Goal: Browse casually

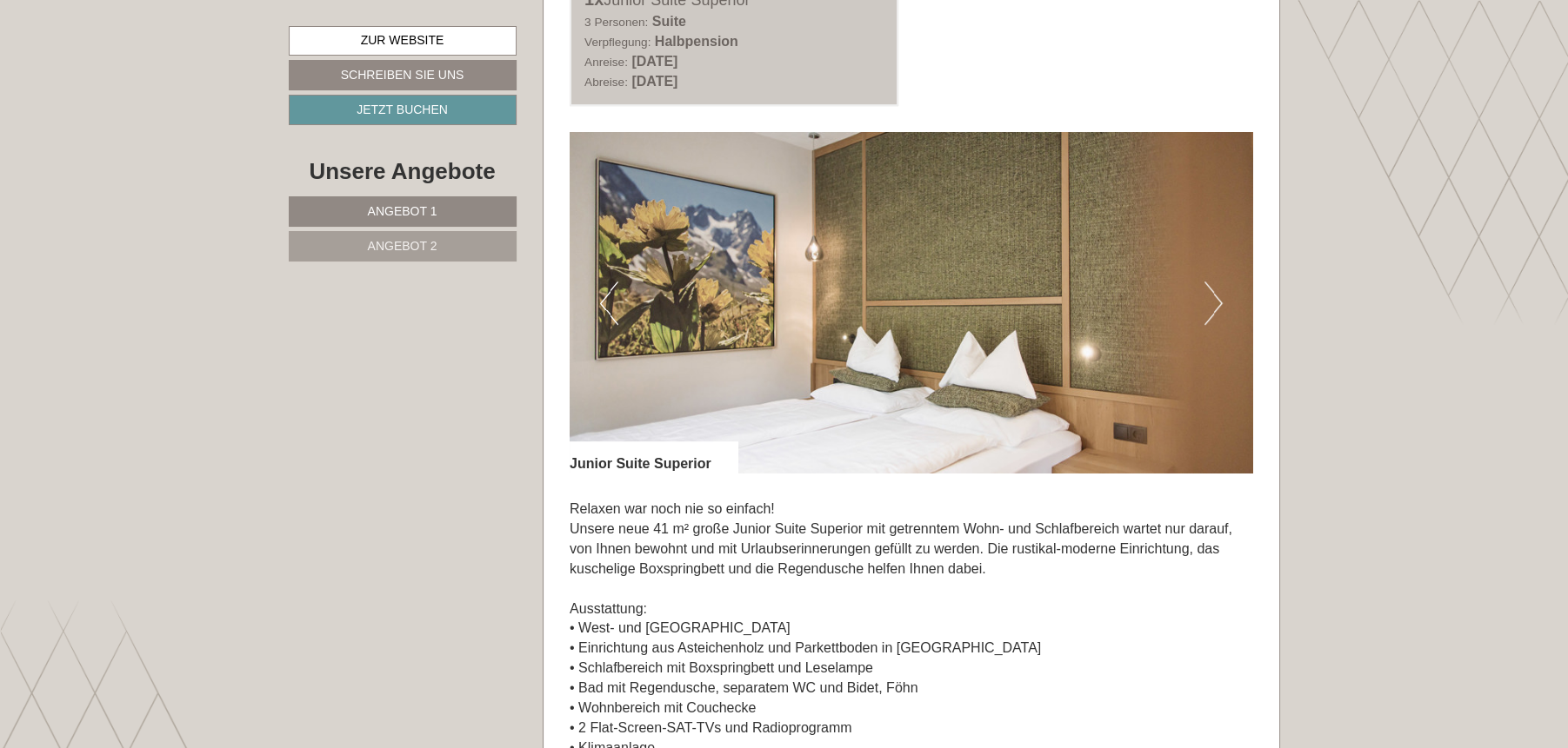
scroll to position [1130, 0]
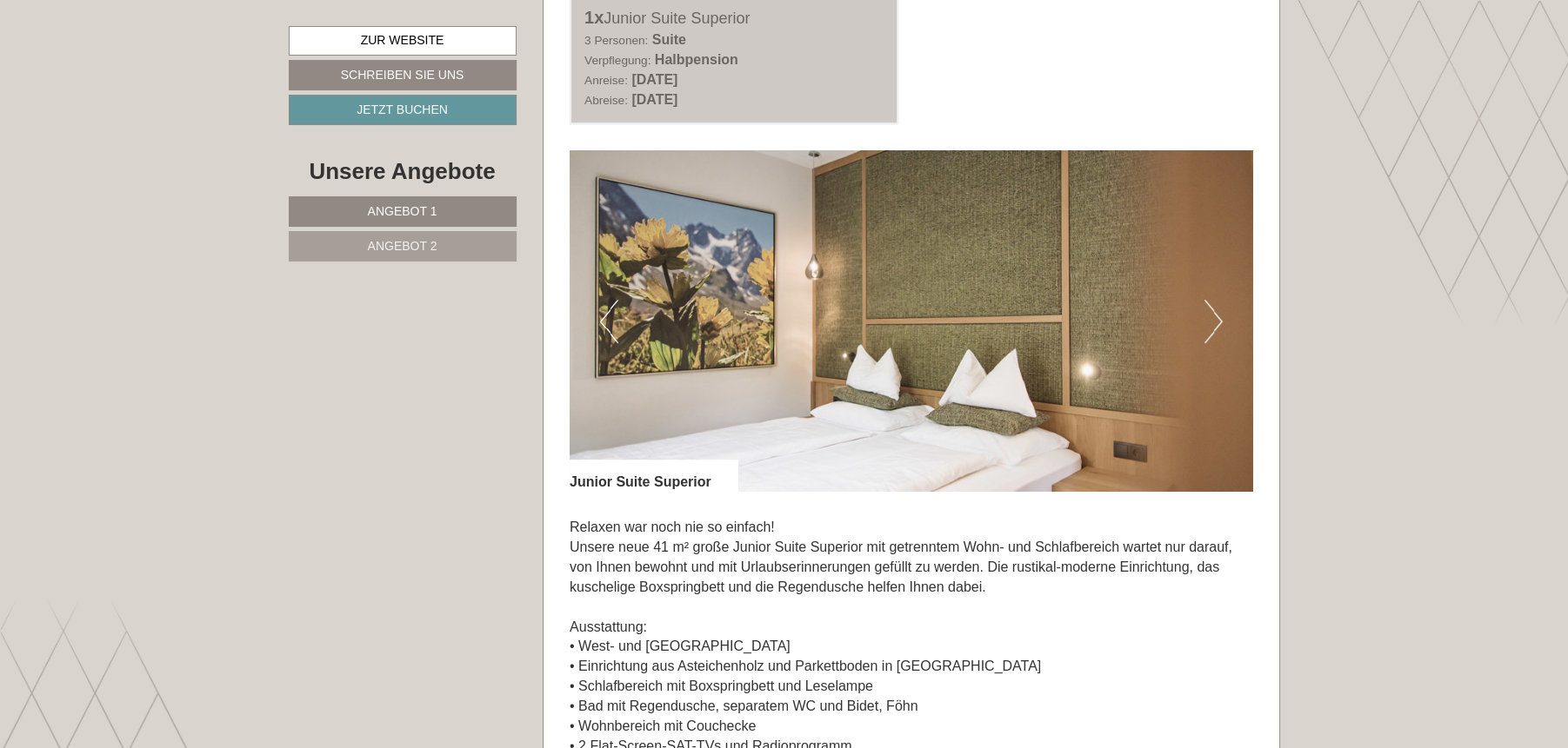
click at [1212, 330] on button "Next" at bounding box center [1214, 322] width 18 height 43
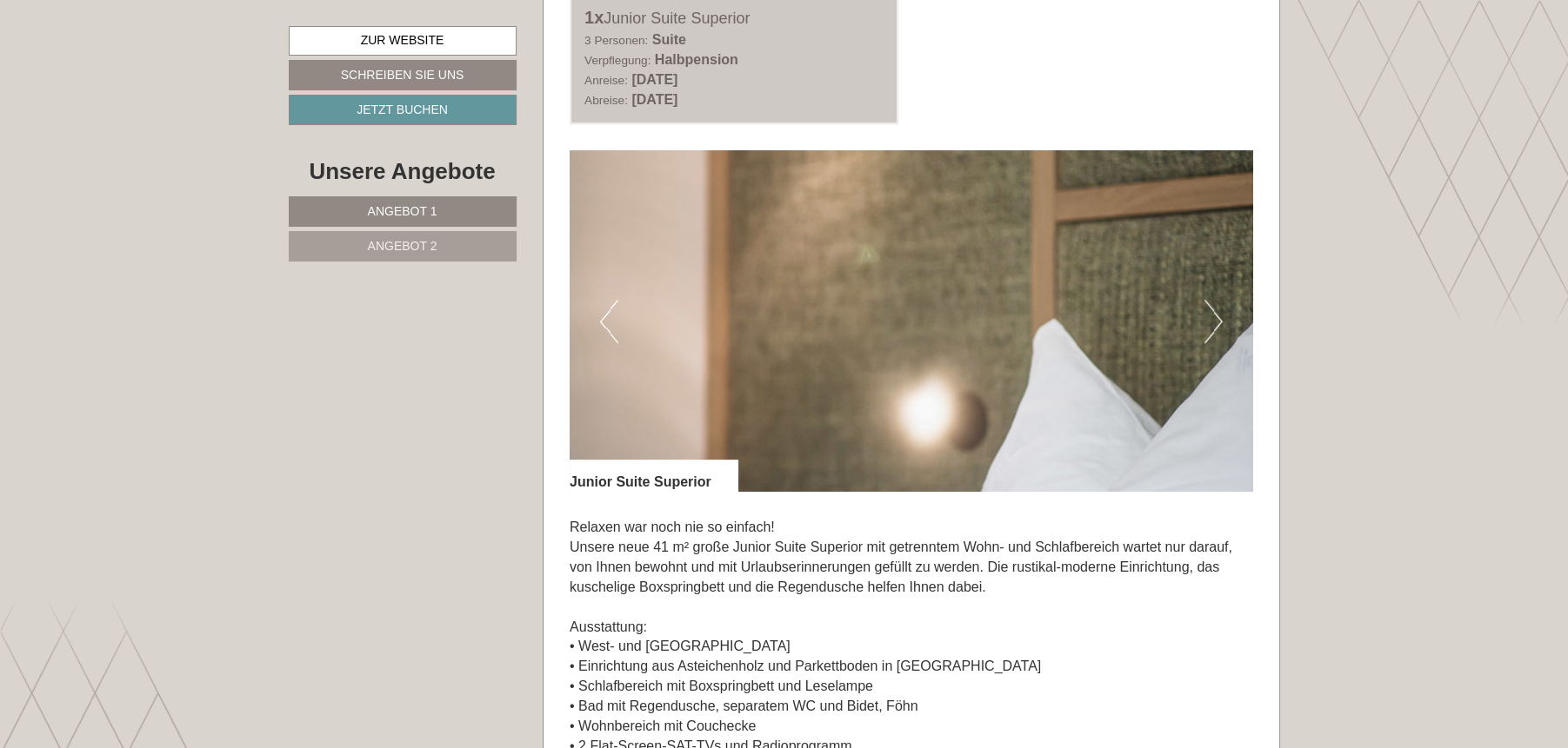
click at [1212, 330] on button "Next" at bounding box center [1214, 322] width 18 height 43
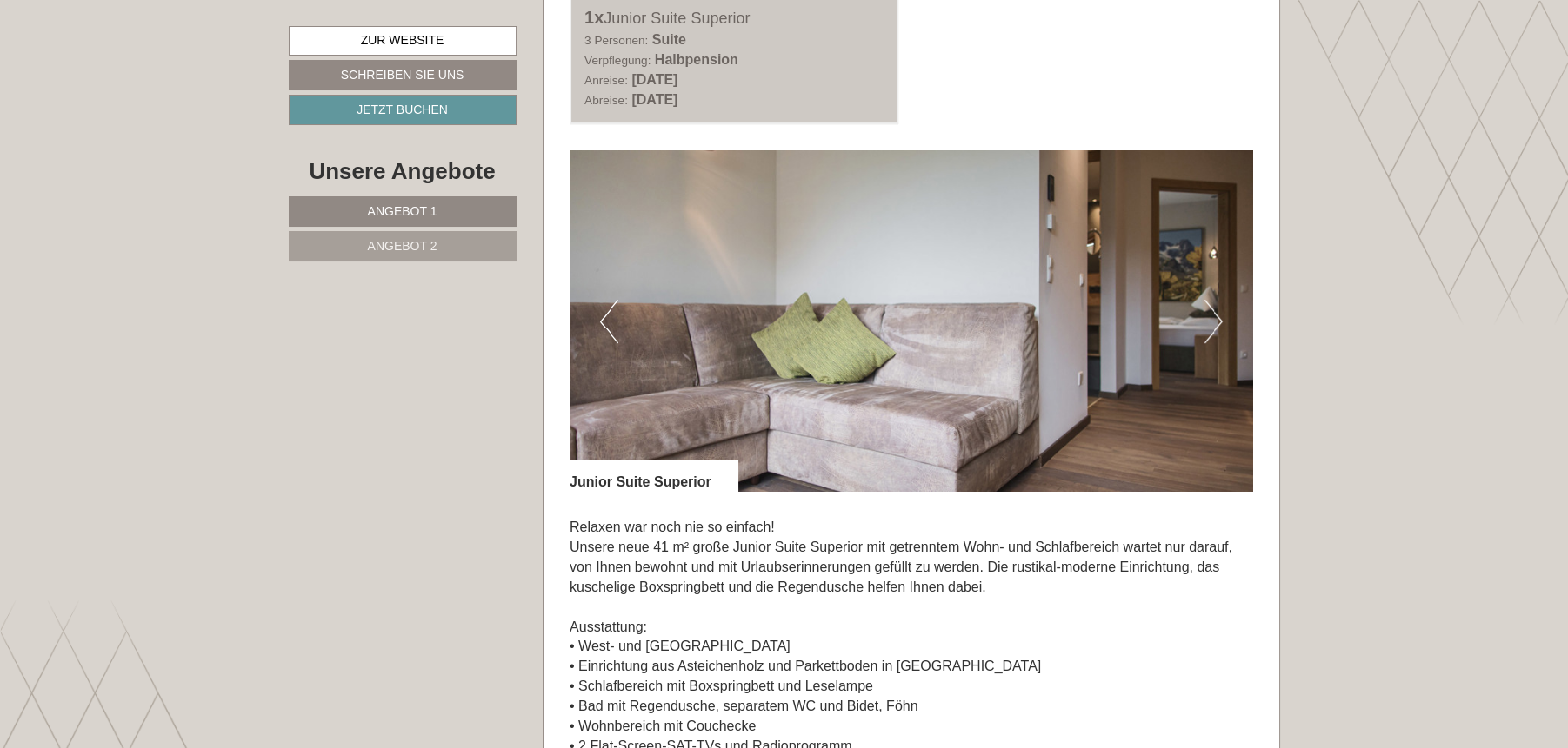
click at [1212, 330] on button "Next" at bounding box center [1214, 322] width 18 height 43
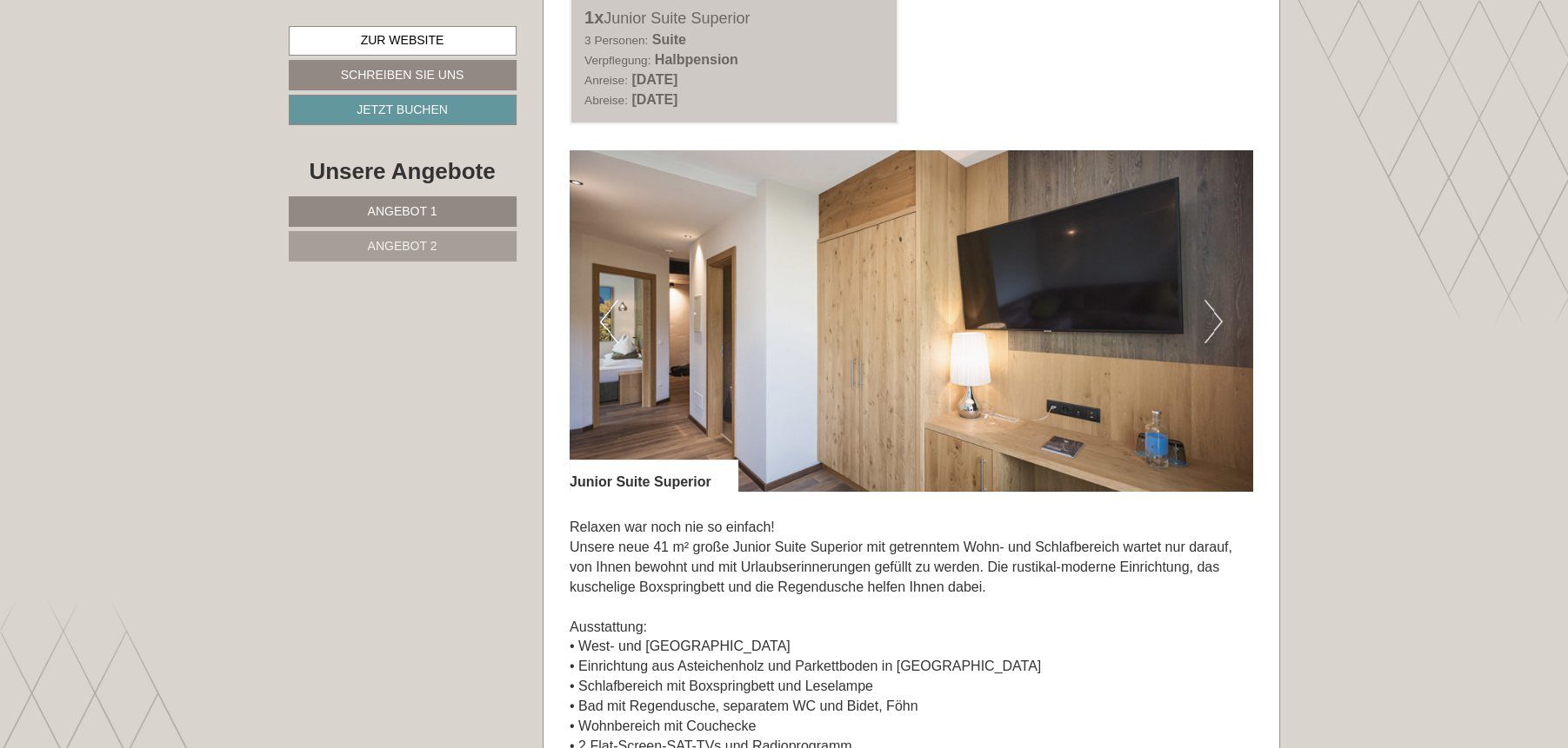
click at [1212, 331] on button "Next" at bounding box center [1214, 322] width 18 height 43
click at [1215, 318] on button "Next" at bounding box center [1214, 322] width 18 height 43
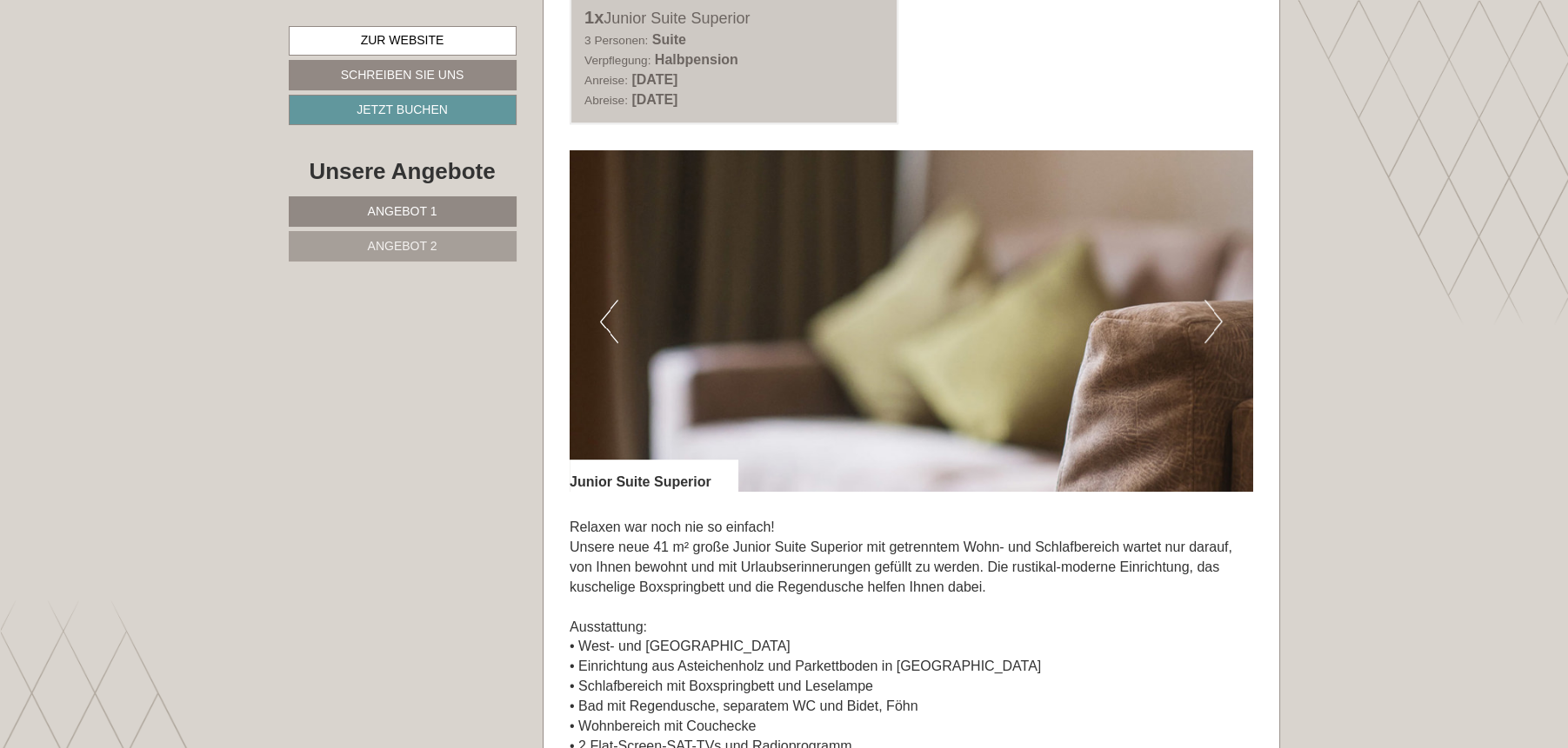
click at [1216, 317] on button "Next" at bounding box center [1214, 322] width 18 height 43
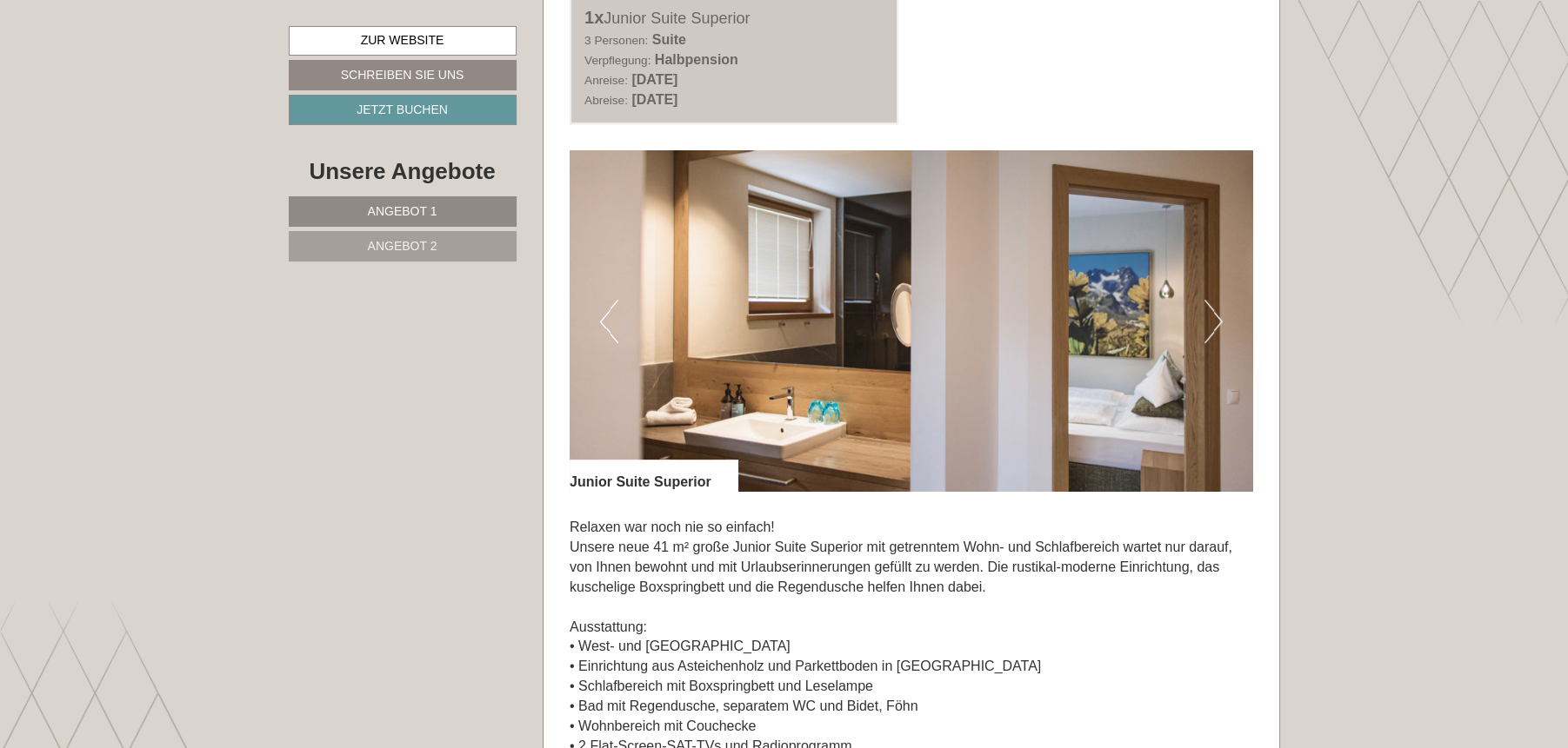
click at [1216, 317] on button "Next" at bounding box center [1214, 322] width 18 height 43
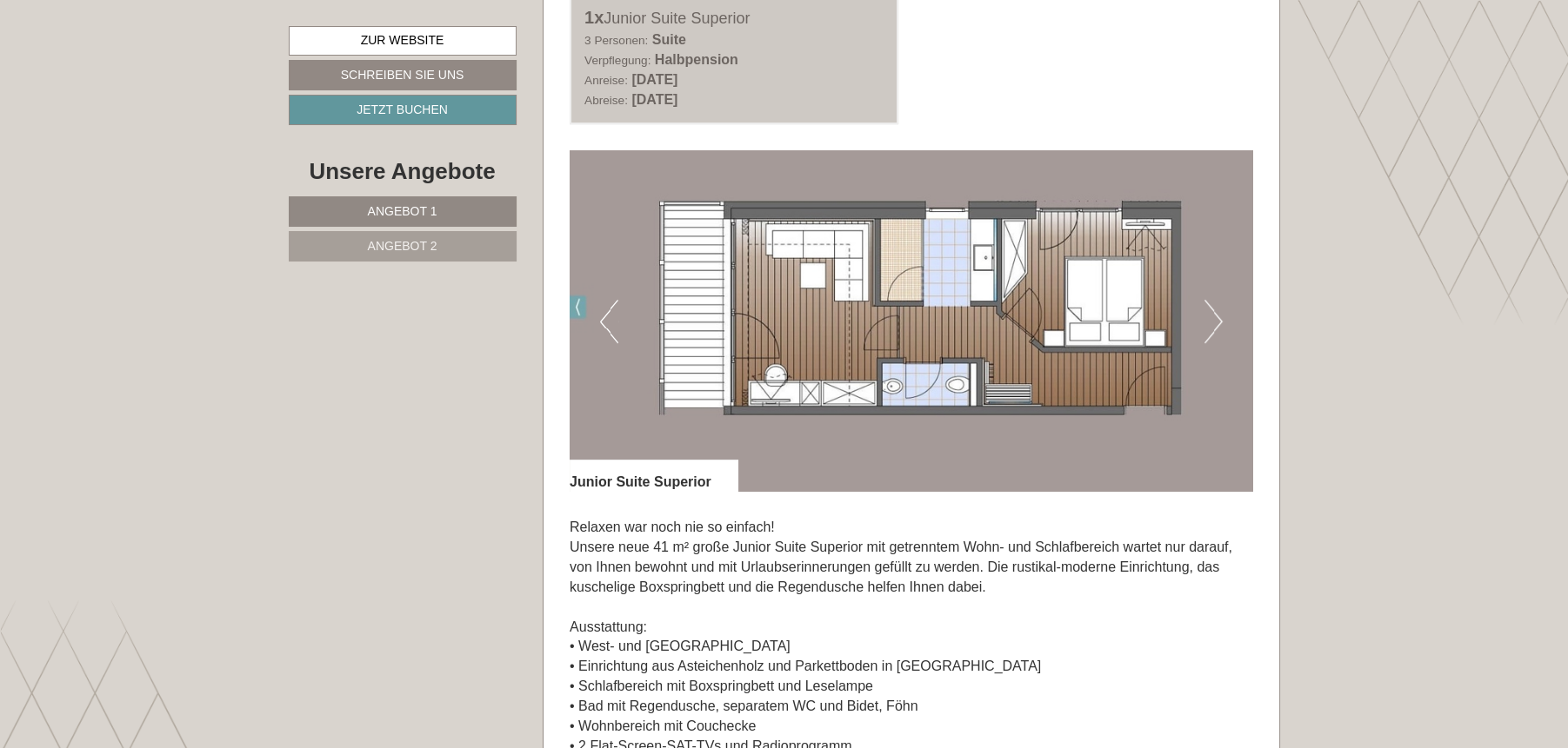
click at [1216, 317] on button "Next" at bounding box center [1214, 322] width 18 height 43
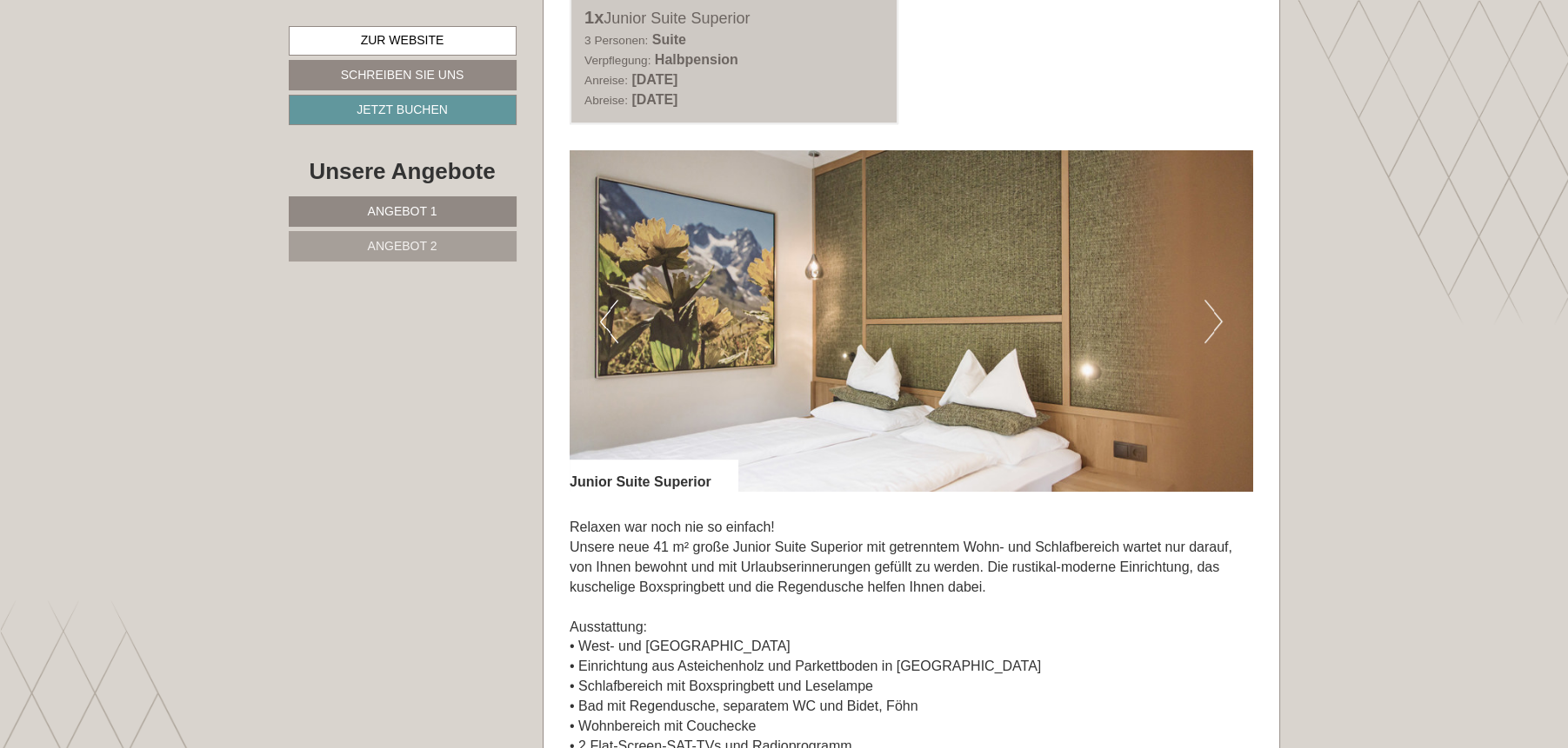
click at [619, 323] on img at bounding box center [911, 321] width 683 height 341
click at [615, 326] on button "Previous" at bounding box center [609, 322] width 18 height 43
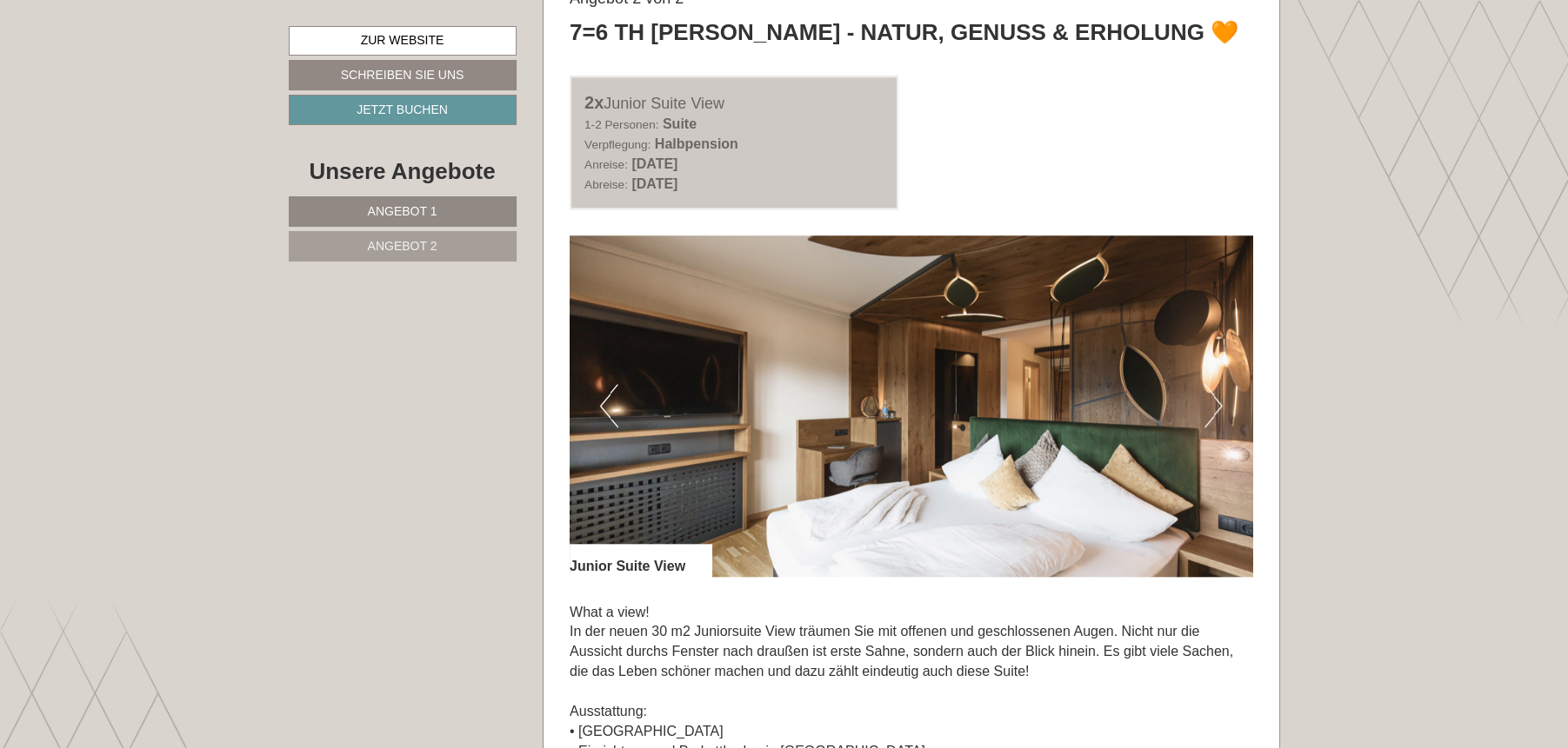
scroll to position [2434, 0]
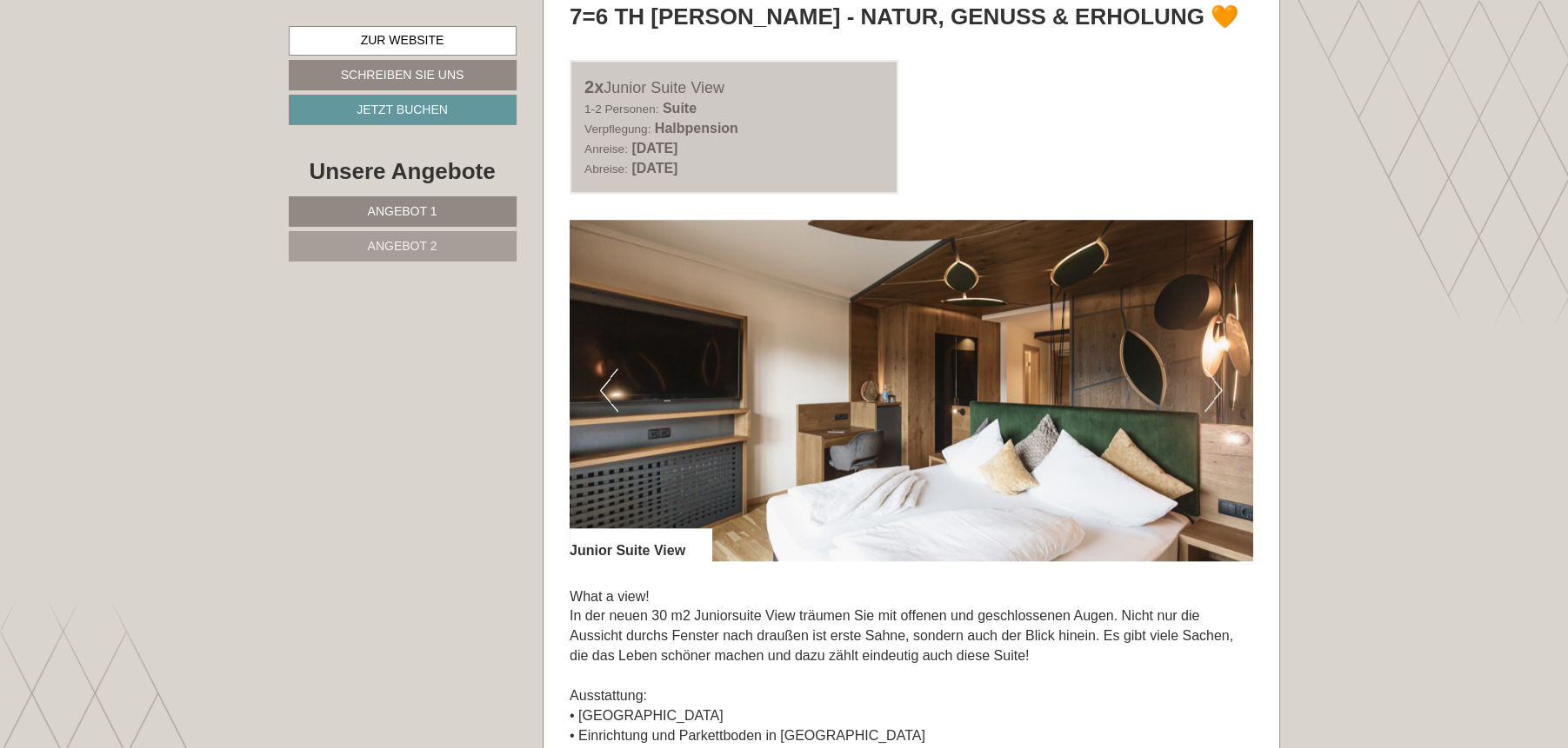
click at [1218, 380] on button "Next" at bounding box center [1214, 390] width 18 height 43
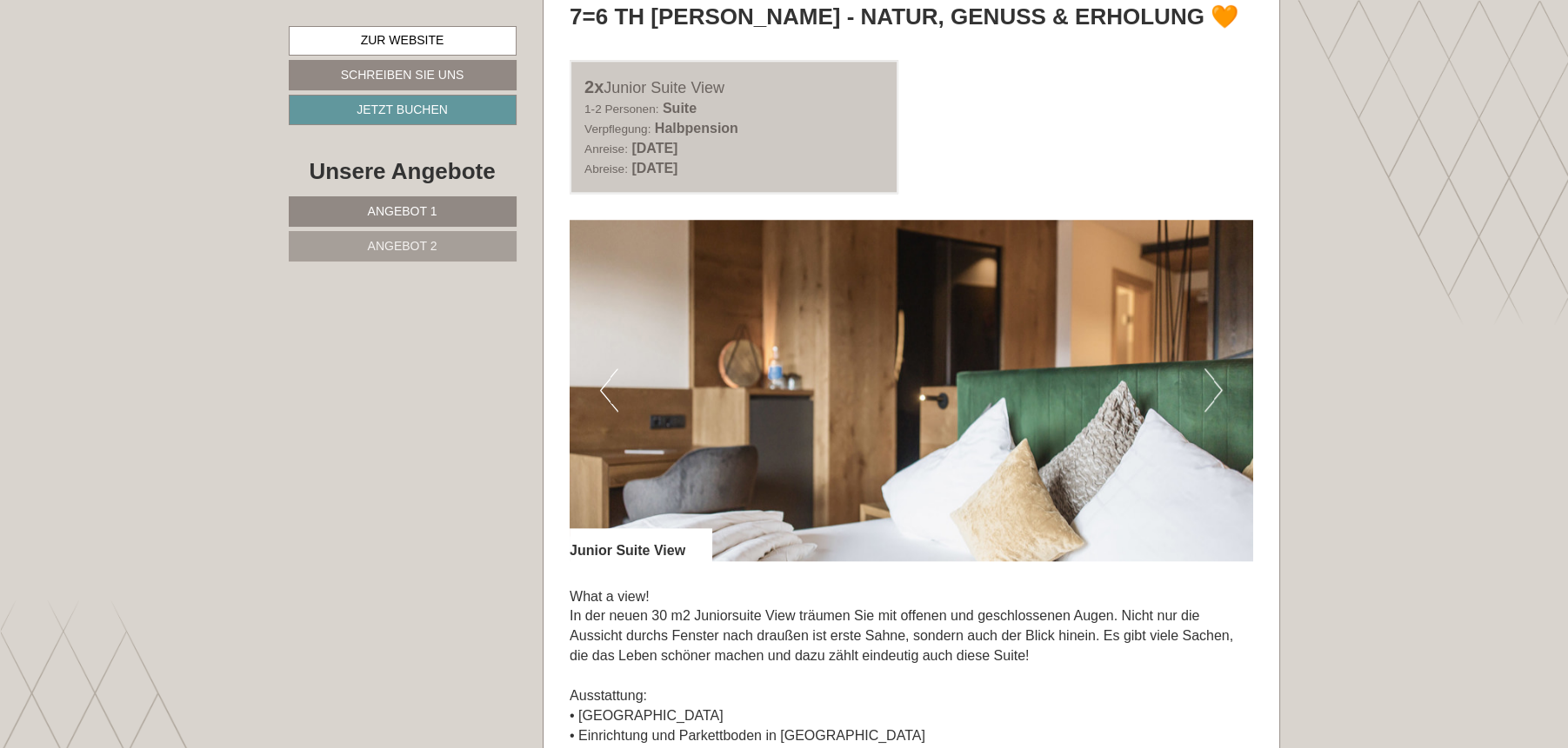
click at [1214, 377] on button "Next" at bounding box center [1214, 390] width 18 height 43
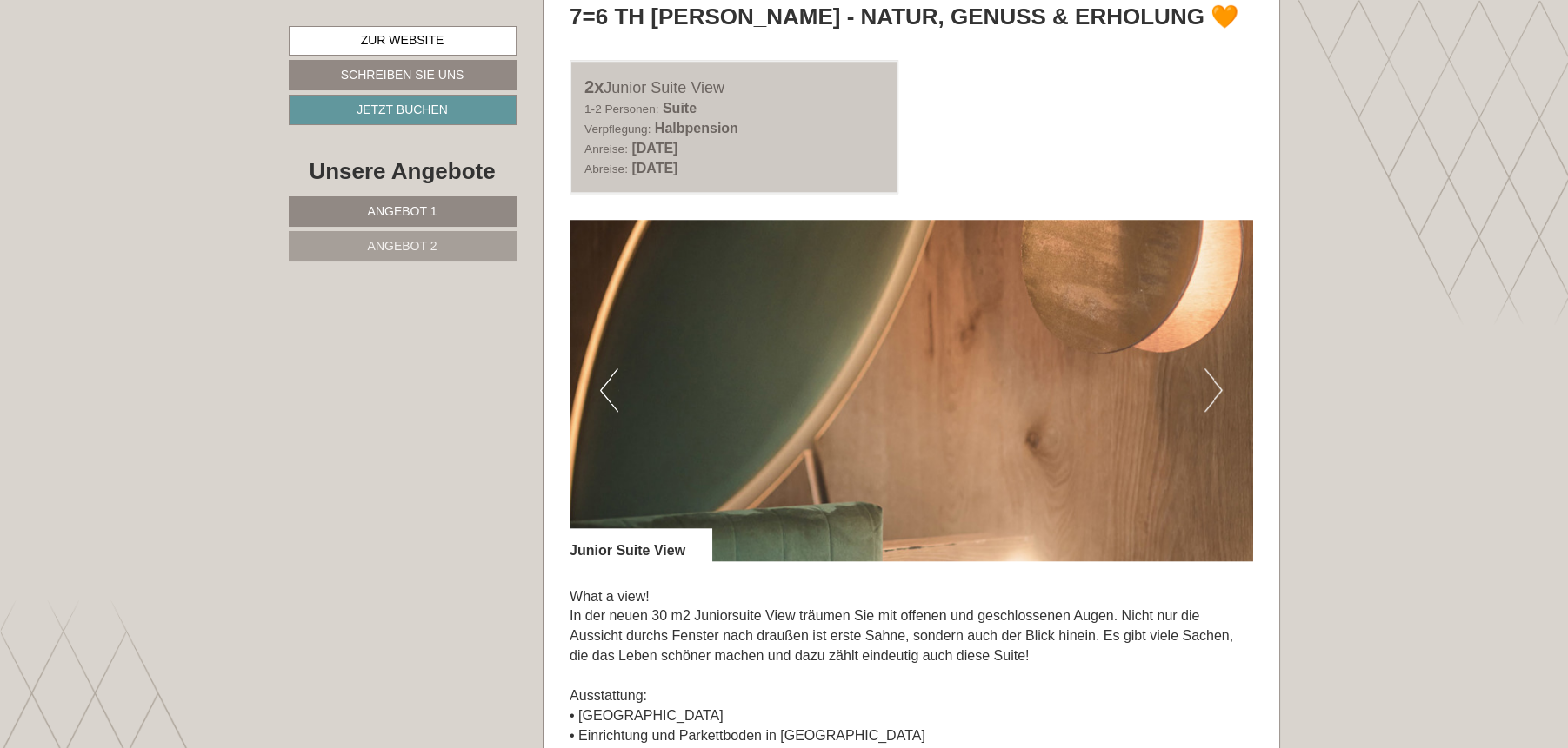
click at [1203, 370] on img at bounding box center [911, 390] width 683 height 341
click at [1203, 377] on img at bounding box center [911, 390] width 683 height 341
click at [1215, 377] on button "Next" at bounding box center [1214, 390] width 18 height 43
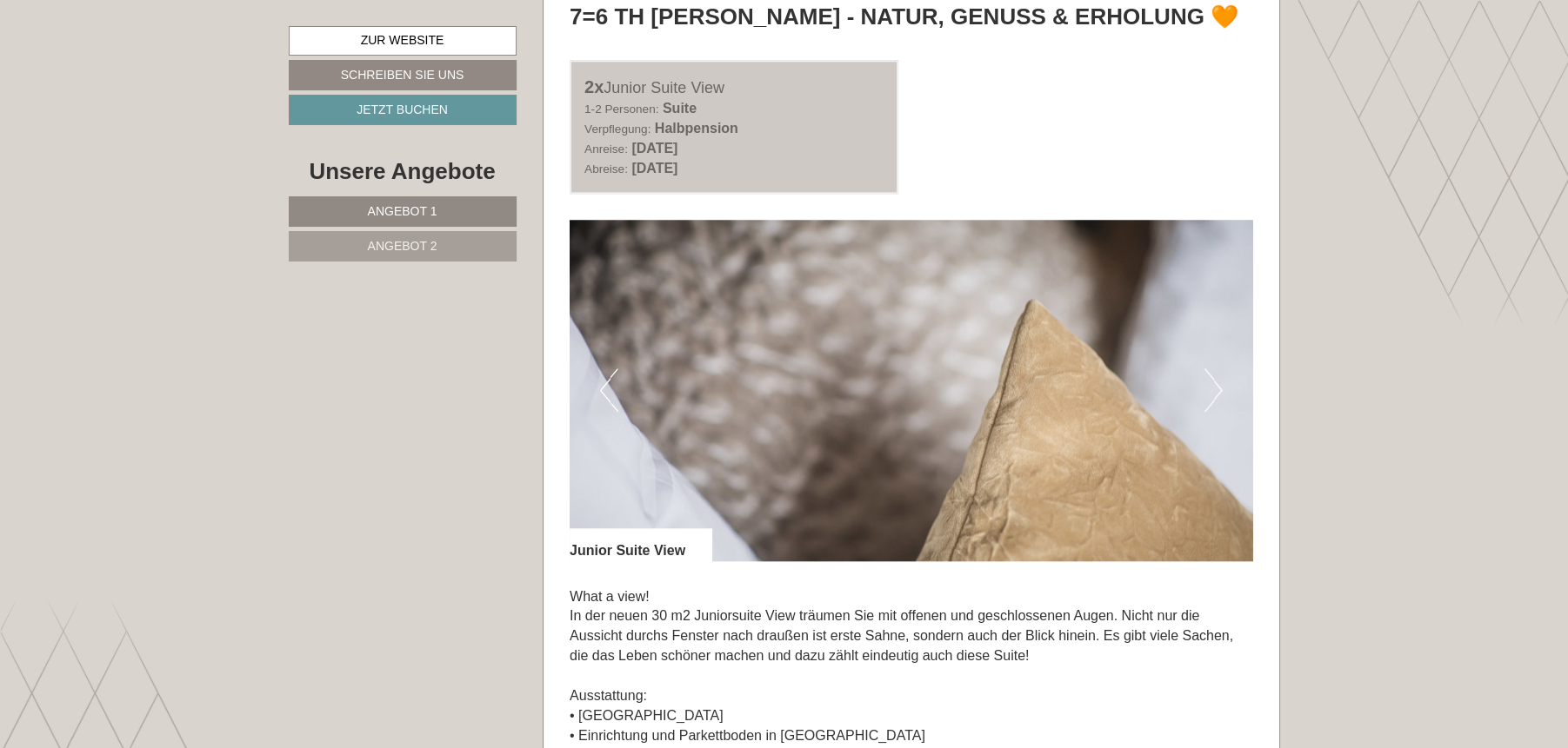
click at [1215, 379] on button "Next" at bounding box center [1214, 390] width 18 height 43
click at [1211, 381] on button "Next" at bounding box center [1214, 390] width 18 height 43
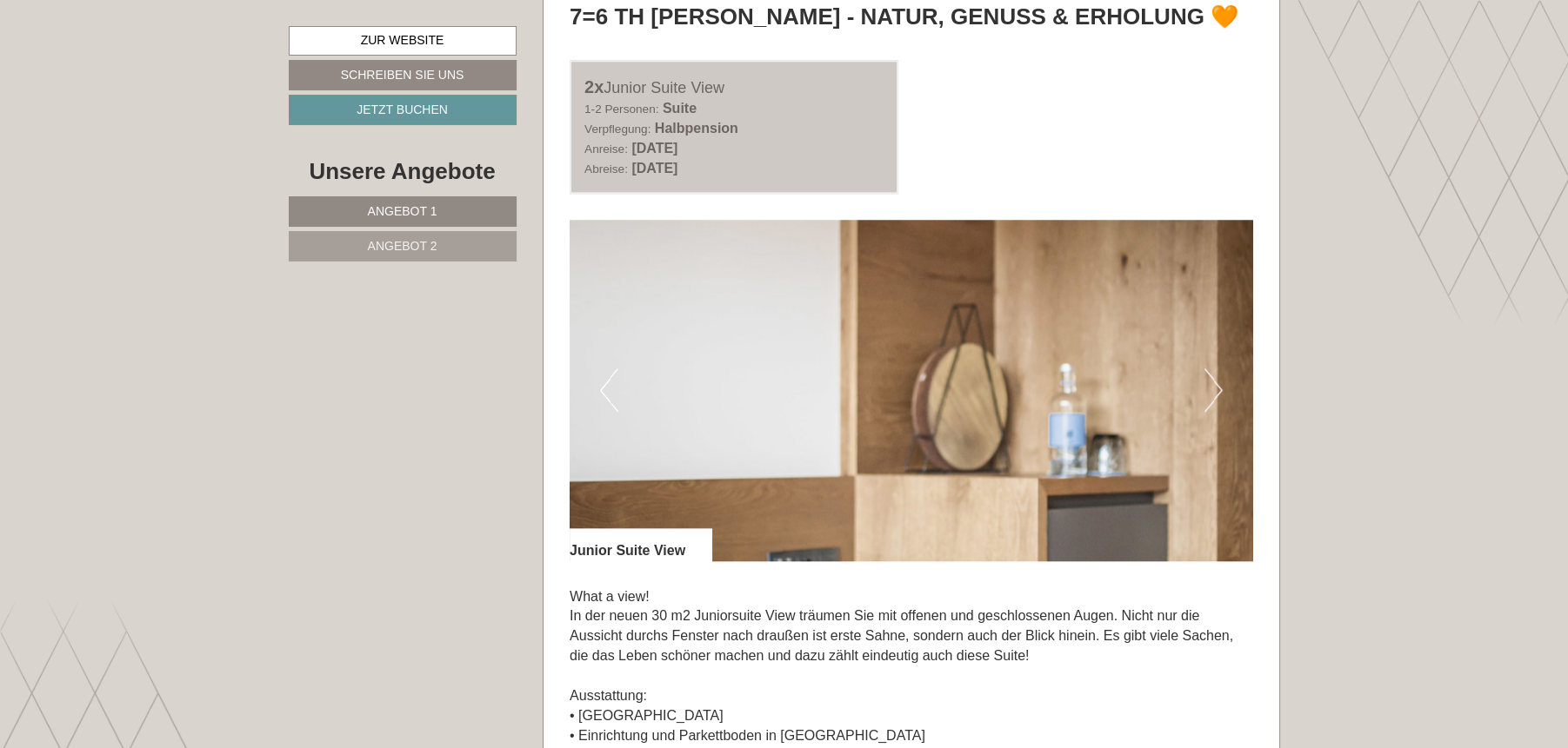
click at [1209, 381] on button "Next" at bounding box center [1214, 390] width 18 height 43
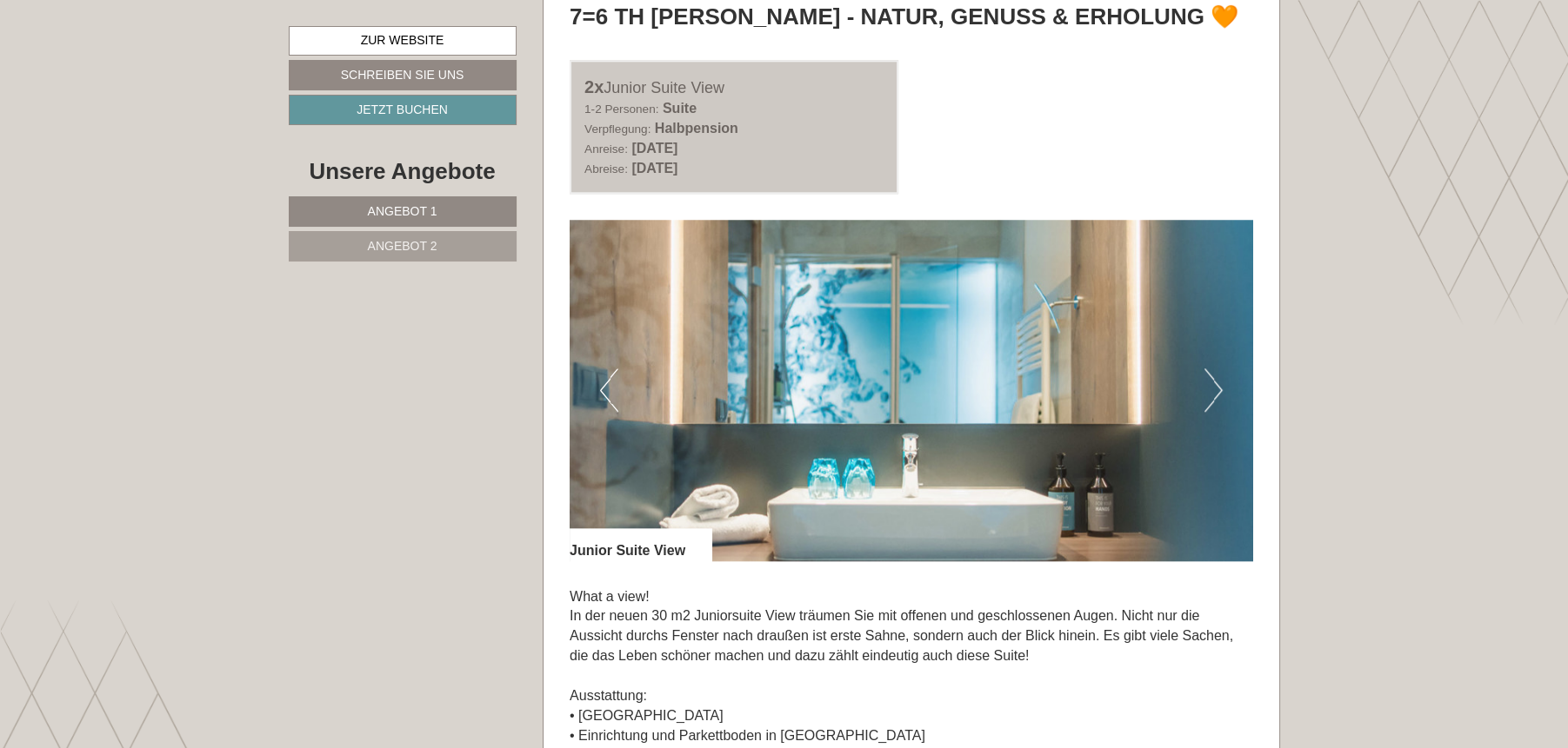
click at [1209, 381] on button "Next" at bounding box center [1214, 390] width 18 height 43
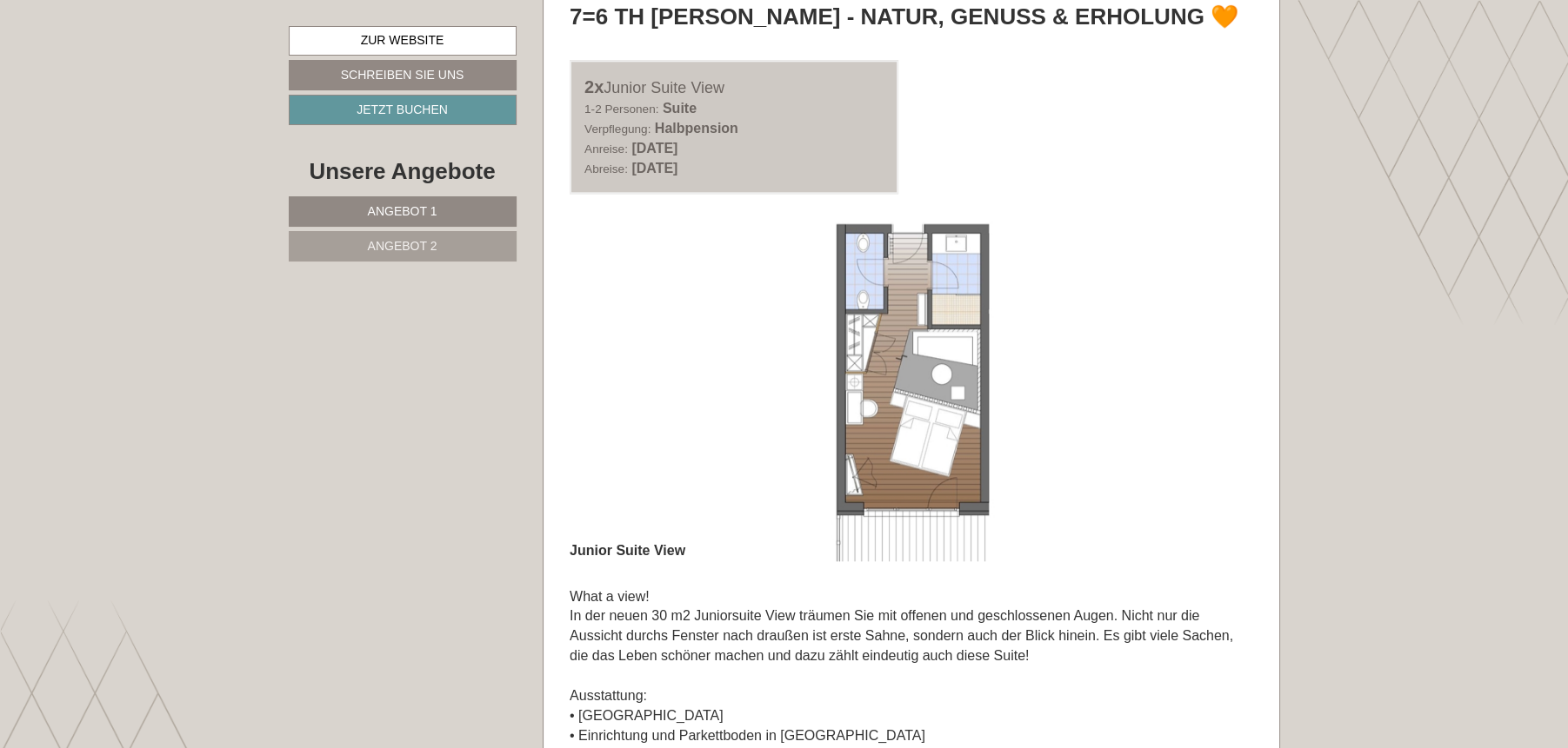
click at [1197, 387] on img at bounding box center [911, 390] width 683 height 341
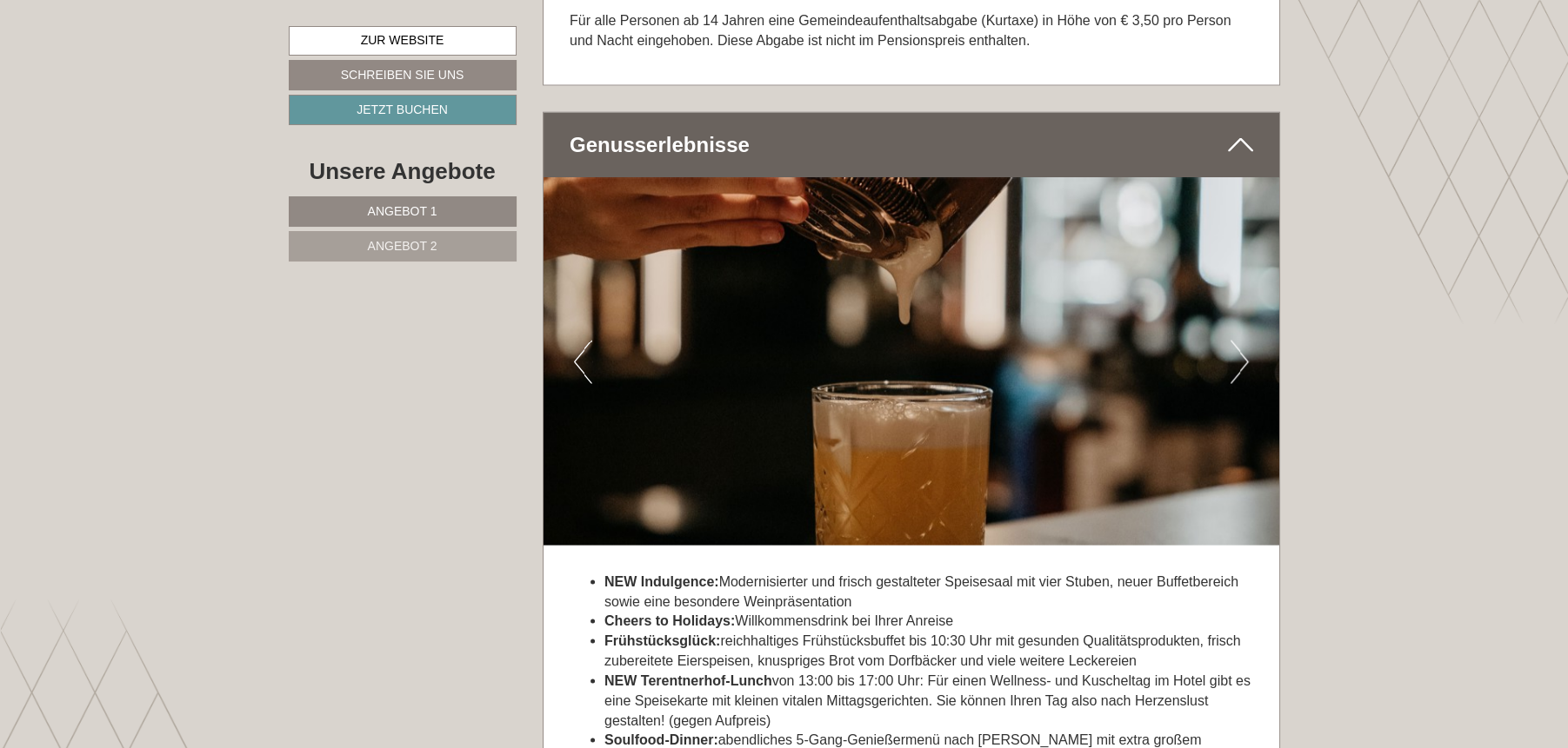
scroll to position [4781, 0]
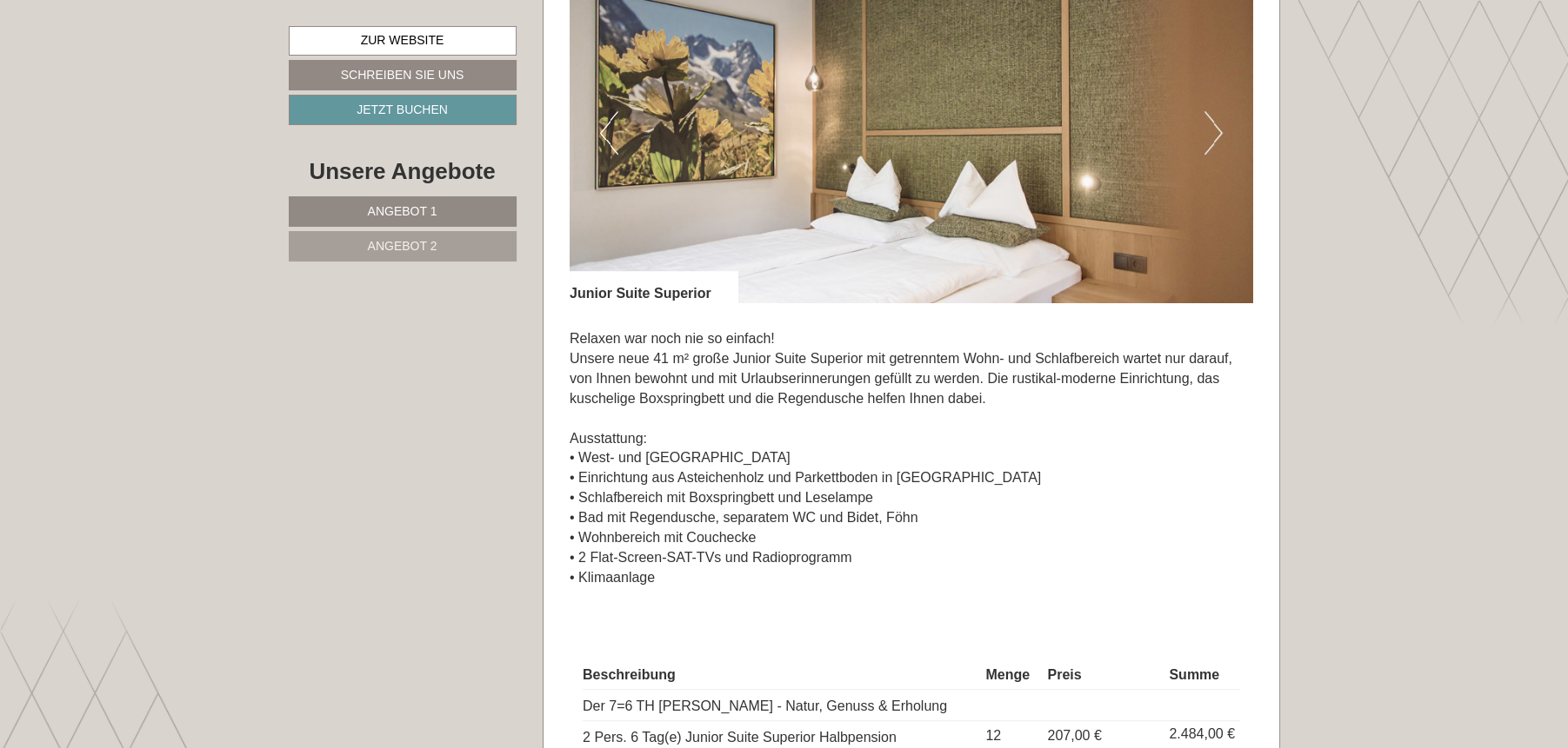
scroll to position [1040, 0]
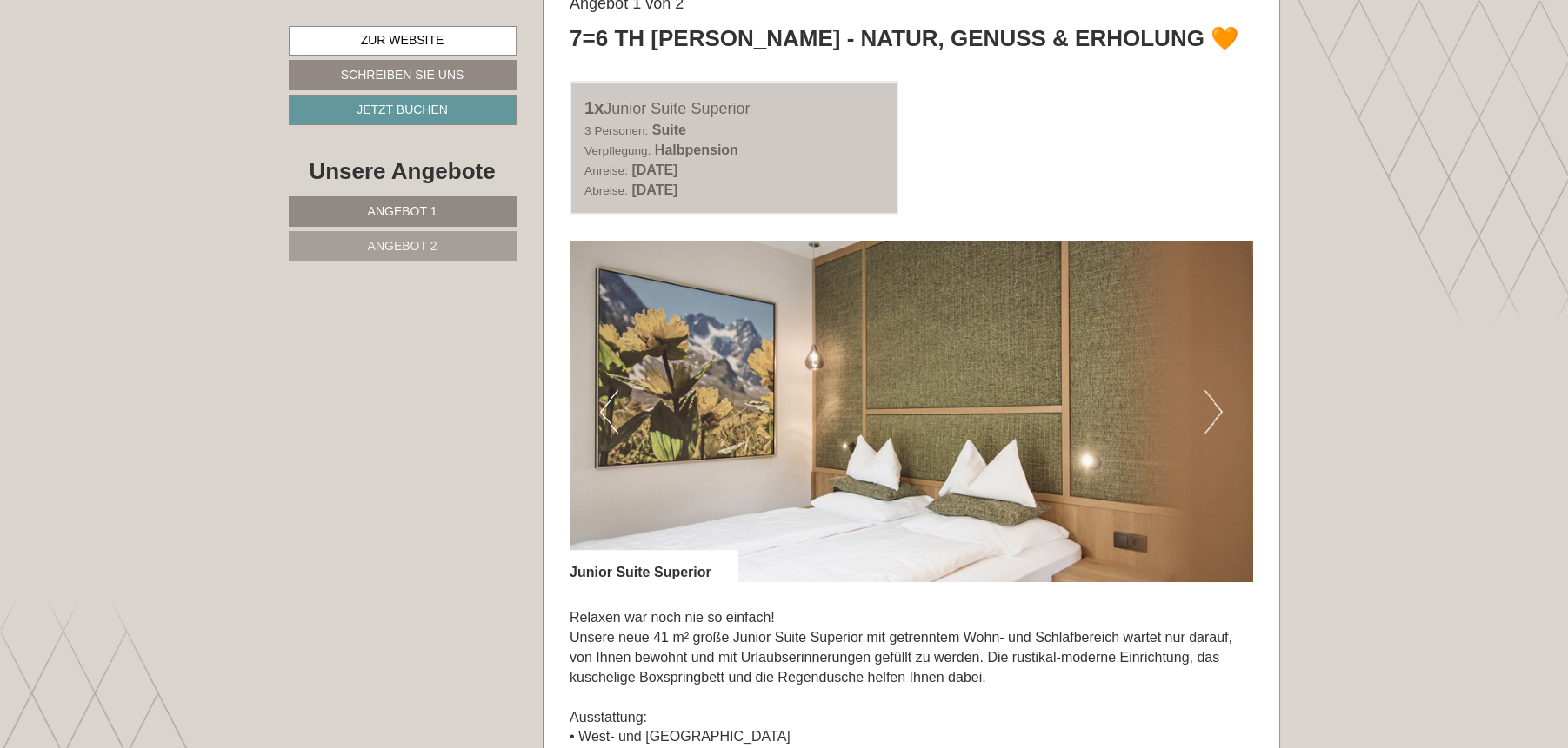
click at [1217, 422] on button "Next" at bounding box center [1214, 412] width 18 height 43
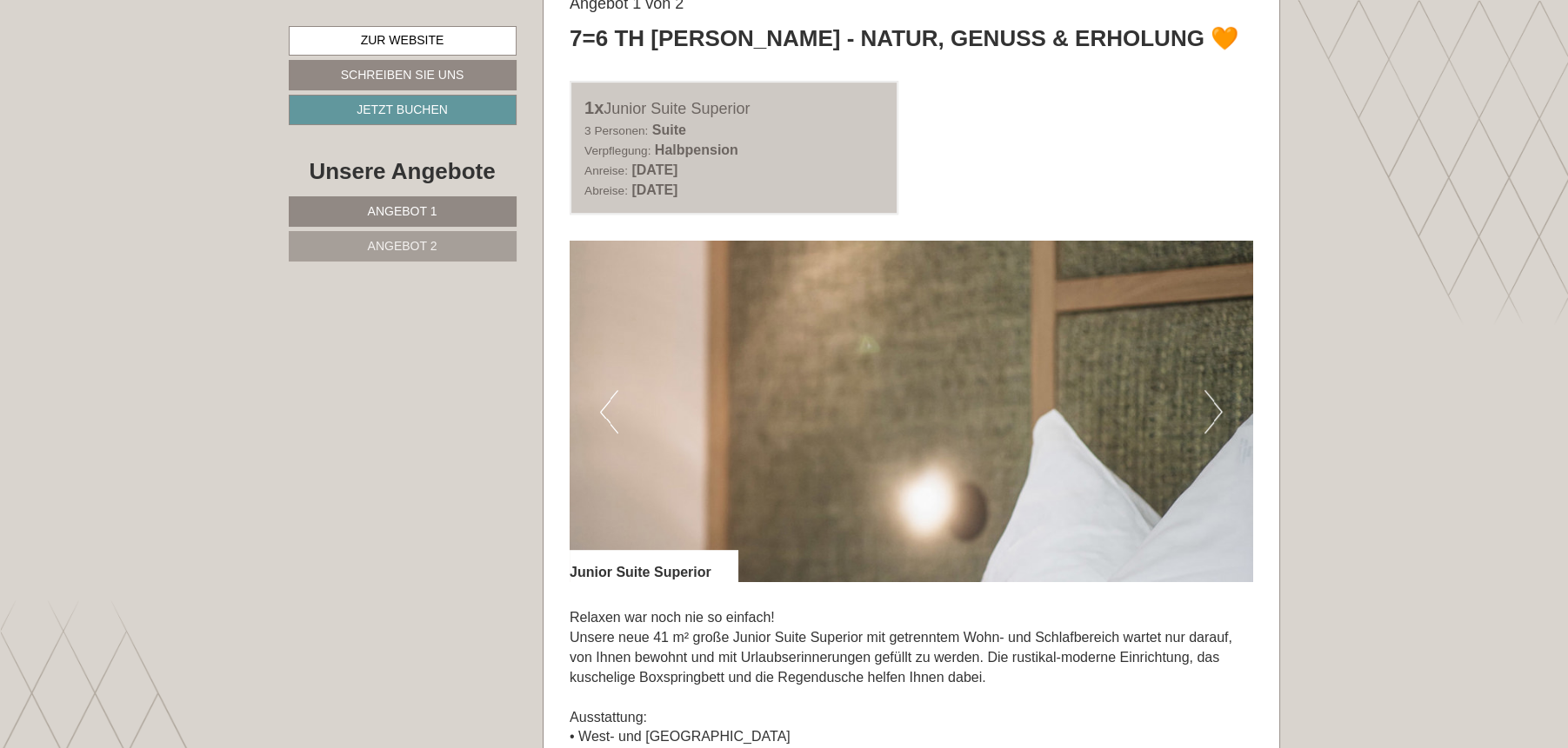
click at [1217, 422] on button "Next" at bounding box center [1214, 412] width 18 height 43
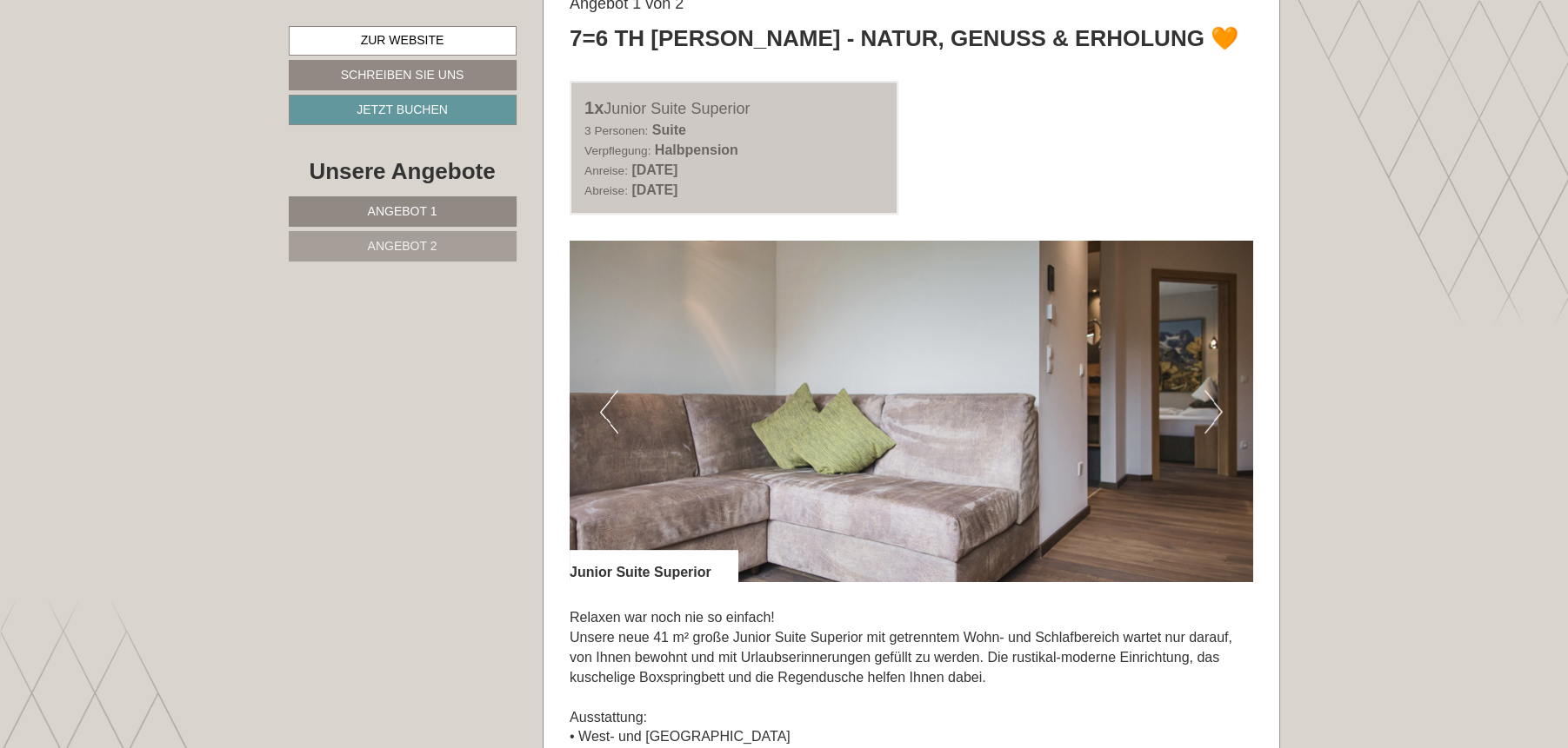
click at [1217, 422] on button "Next" at bounding box center [1214, 412] width 18 height 43
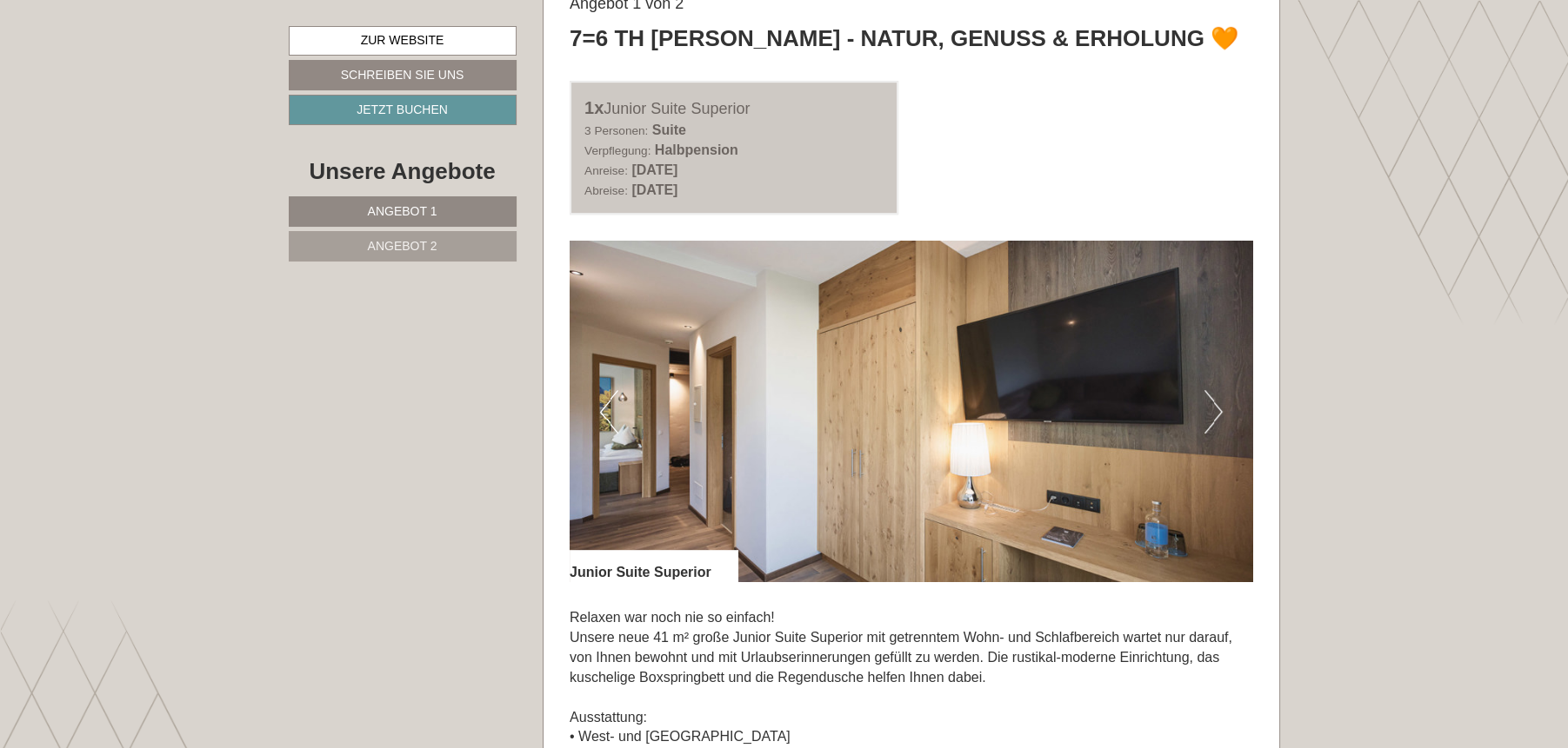
click at [1208, 399] on button "Next" at bounding box center [1214, 412] width 18 height 43
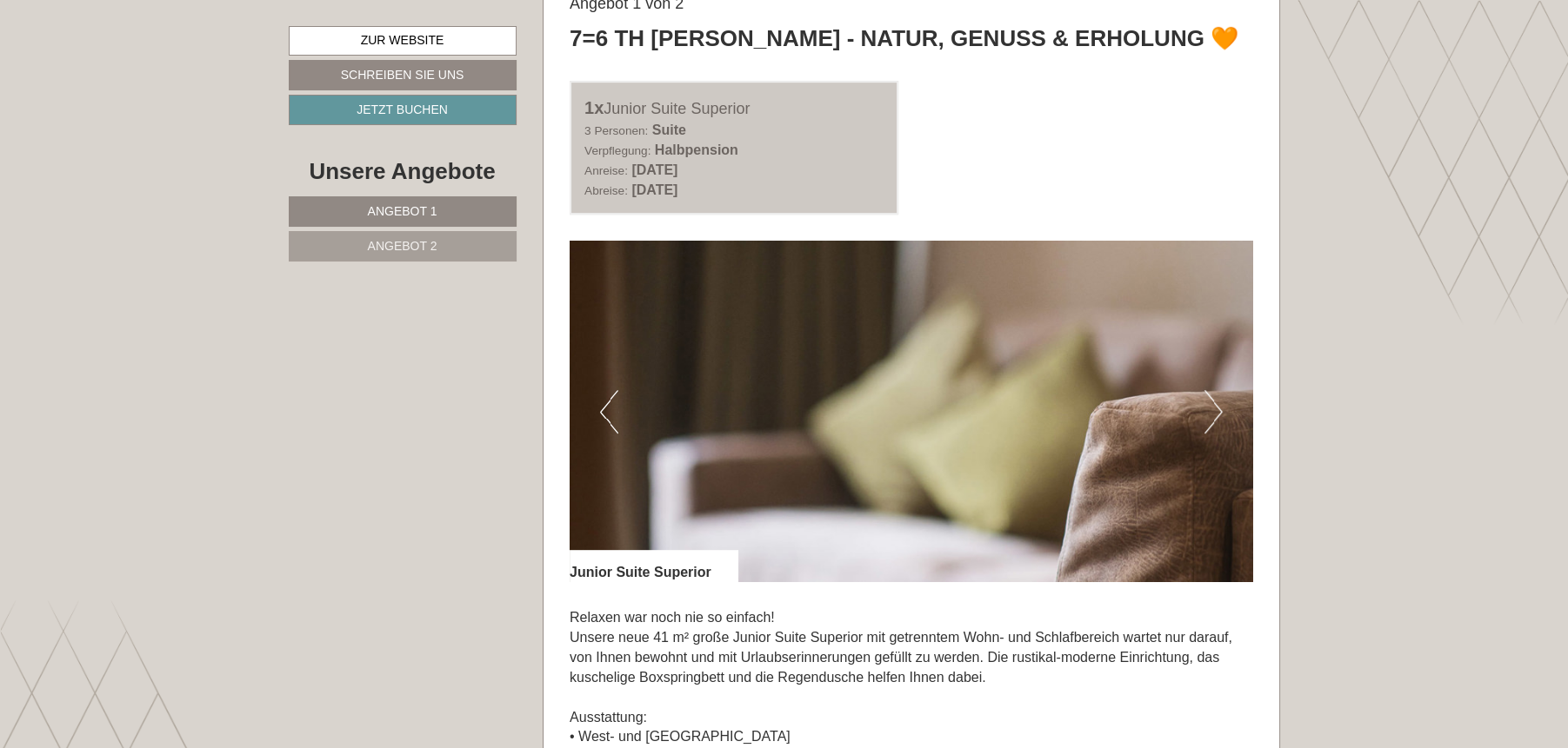
click at [1208, 399] on button "Next" at bounding box center [1214, 412] width 18 height 43
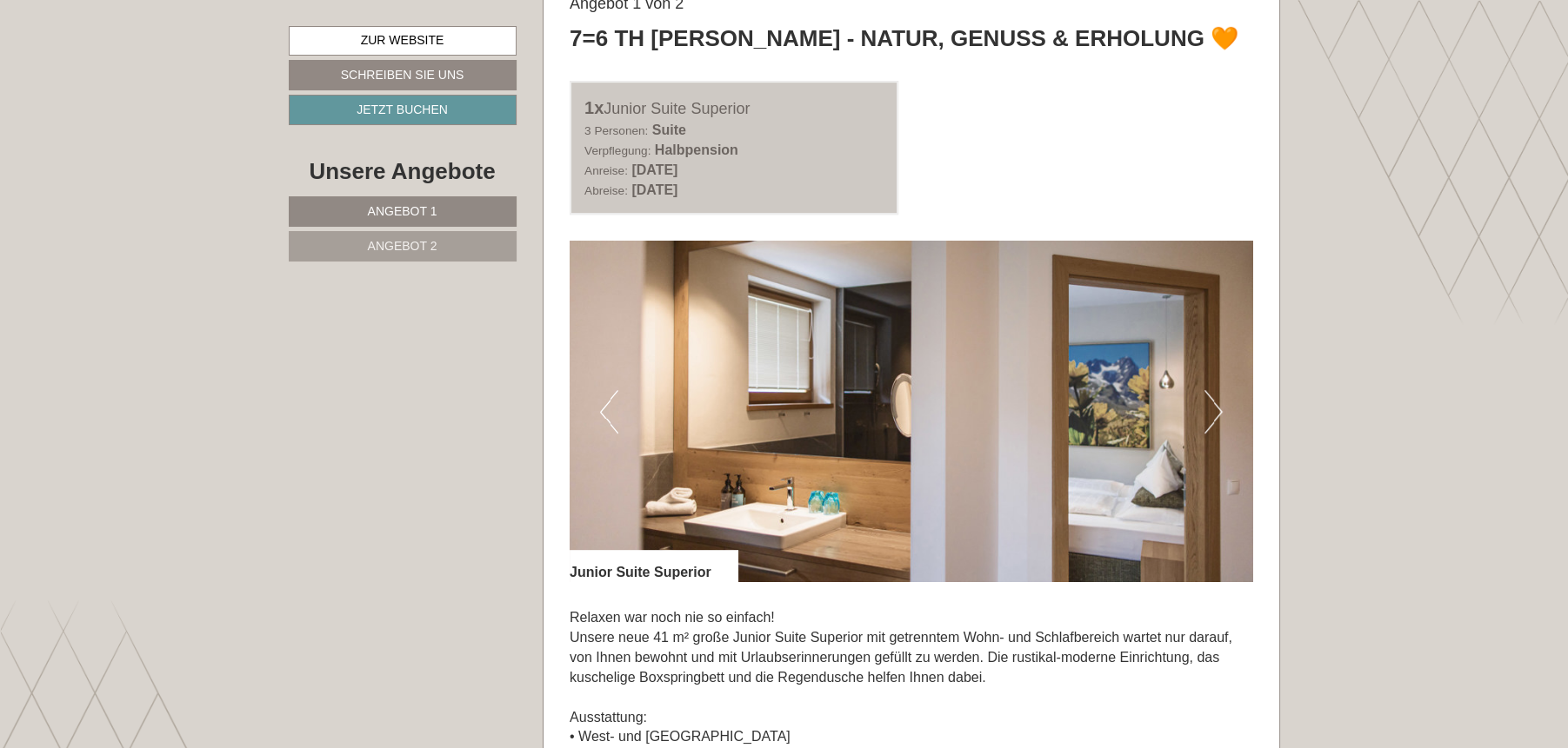
scroll to position [1127, 0]
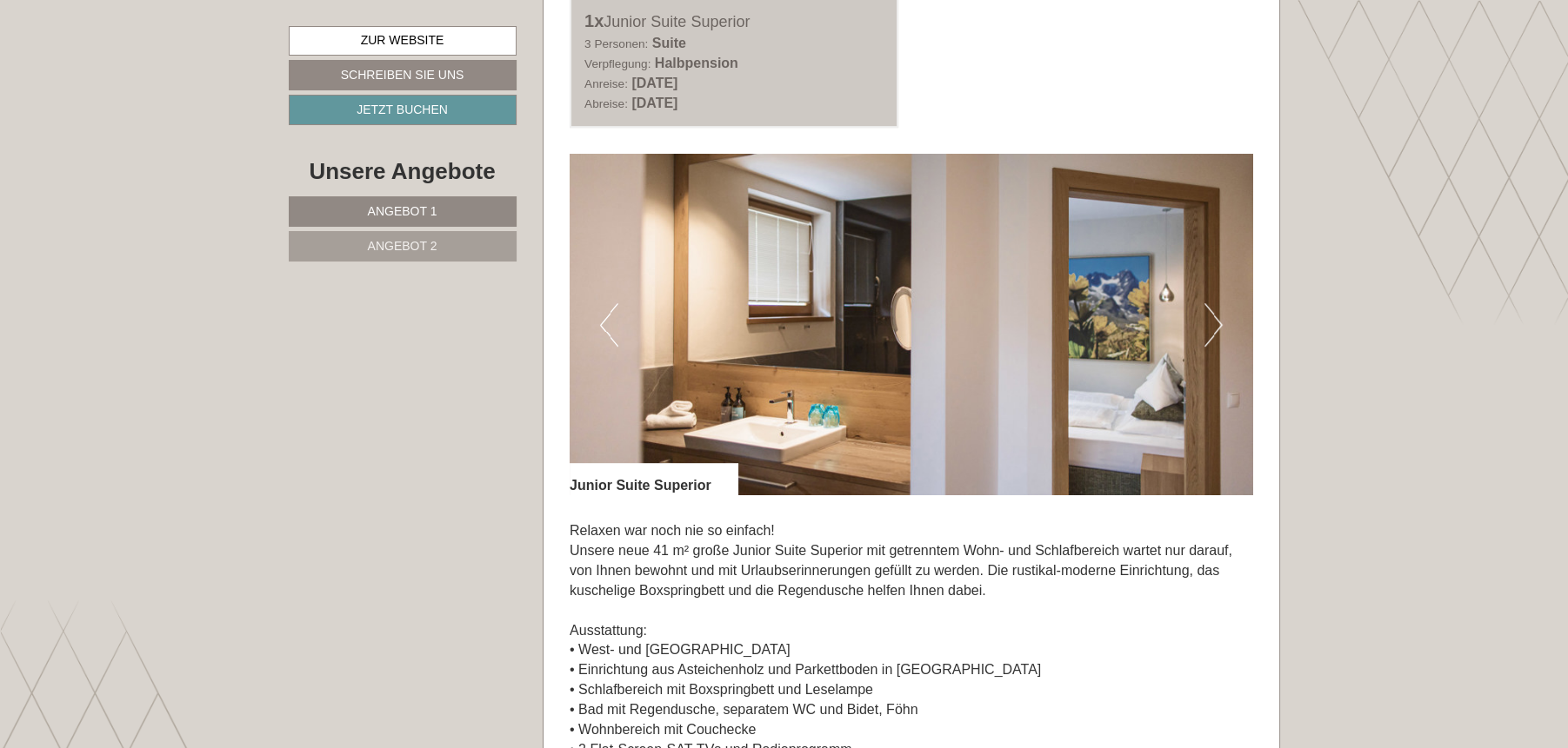
click at [1206, 332] on button "Next" at bounding box center [1214, 325] width 18 height 43
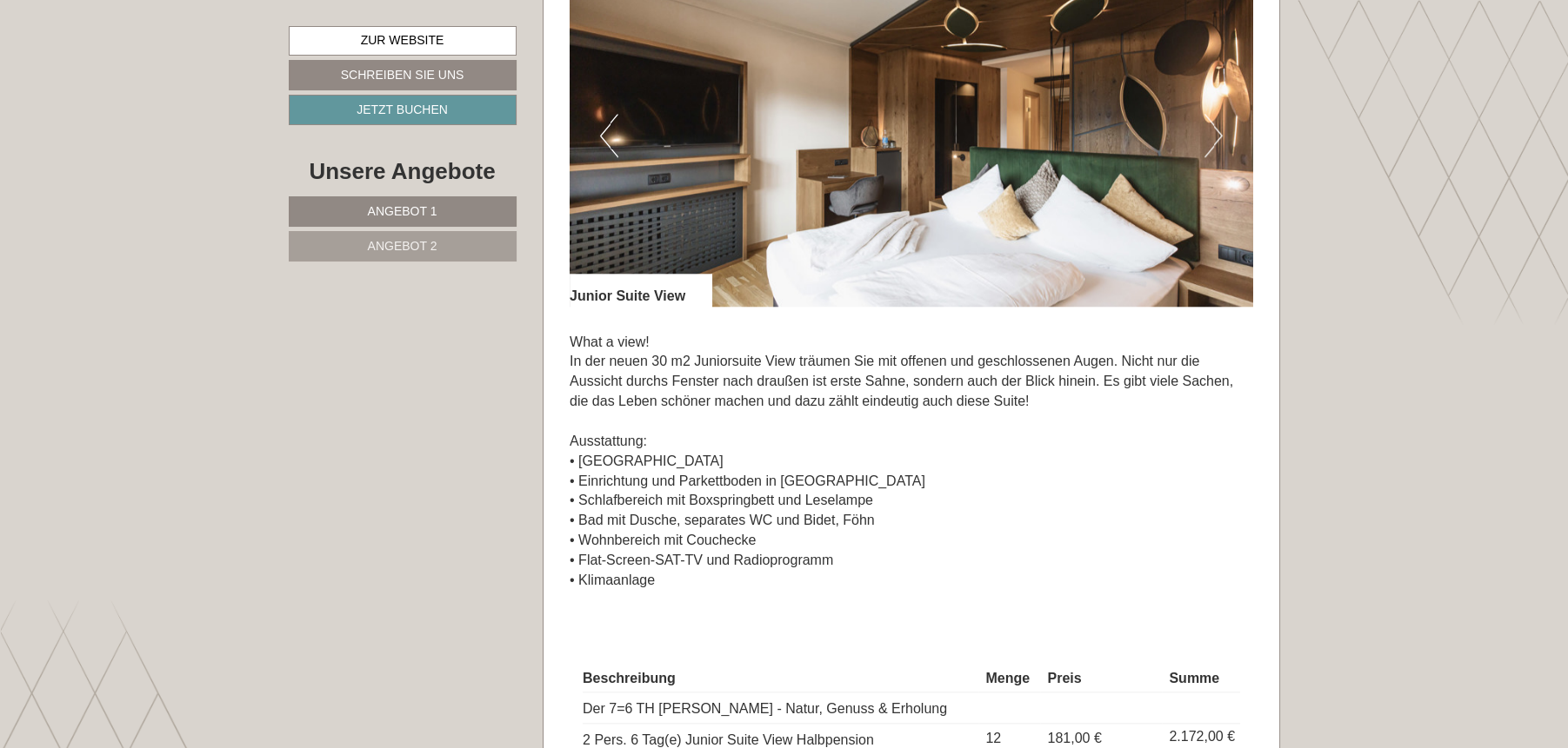
scroll to position [2518, 0]
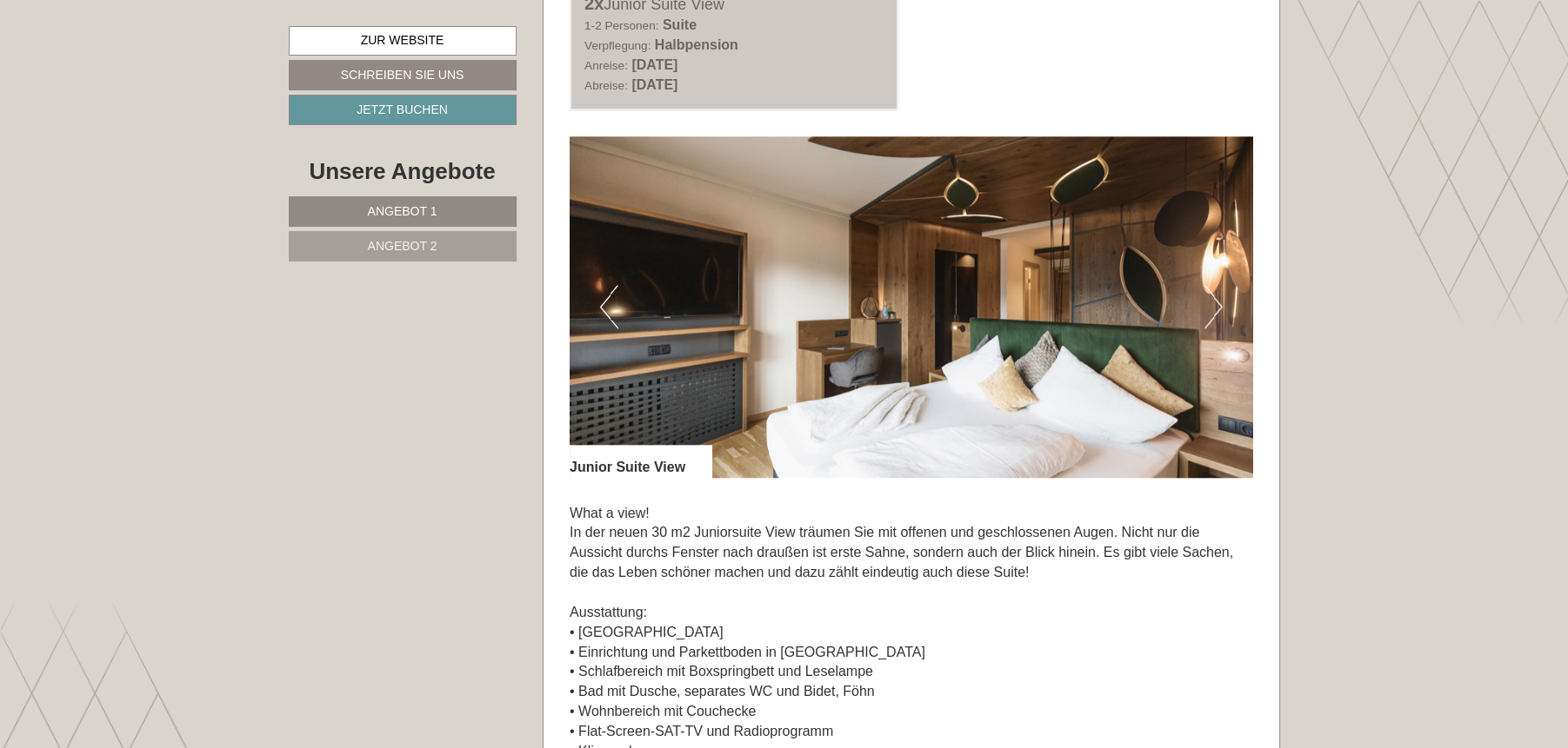
click at [1234, 314] on img at bounding box center [911, 307] width 683 height 341
click at [1226, 304] on img at bounding box center [911, 307] width 683 height 341
click at [1225, 301] on img at bounding box center [911, 307] width 683 height 341
click at [1214, 302] on button "Next" at bounding box center [1214, 307] width 18 height 43
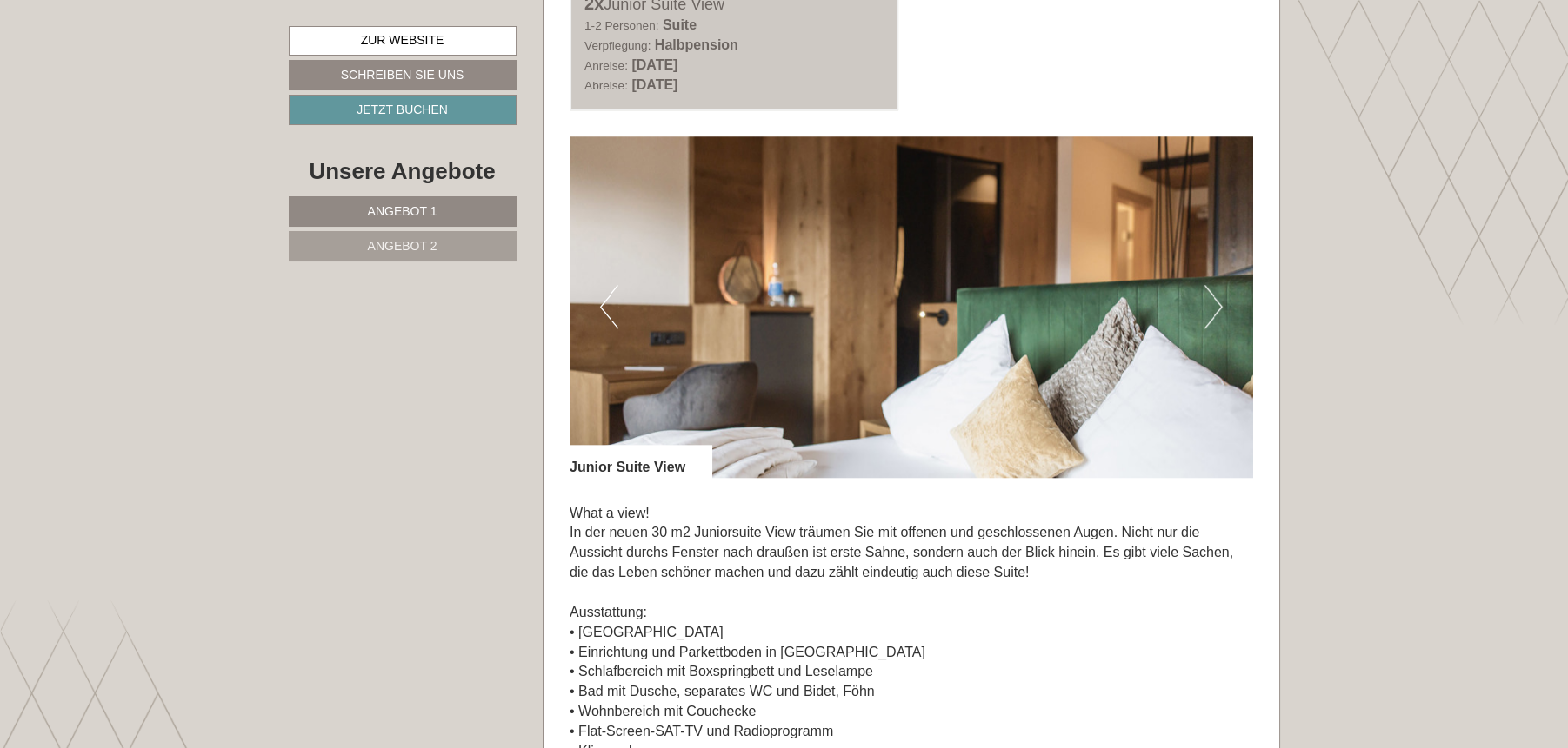
click at [1214, 302] on button "Next" at bounding box center [1214, 307] width 18 height 43
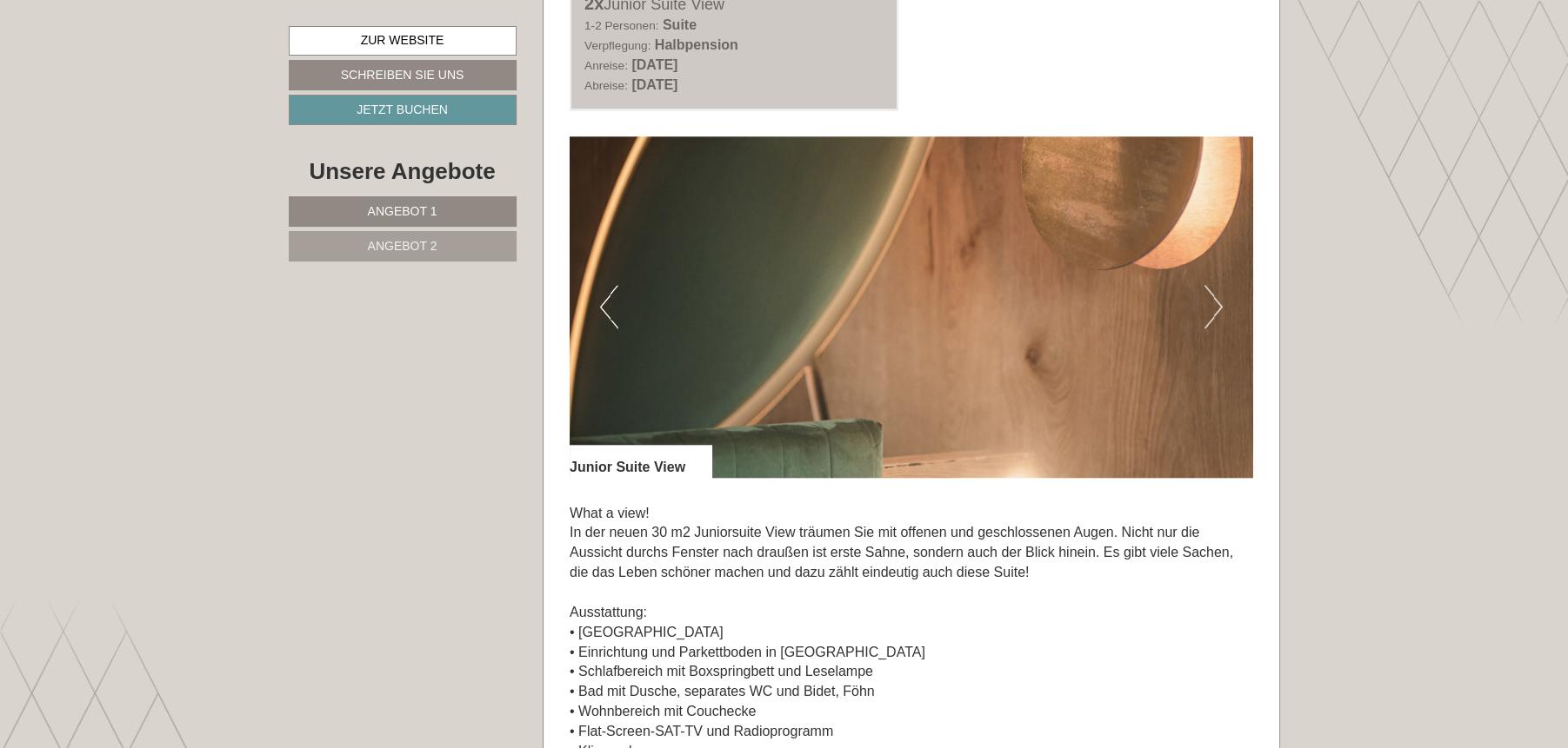
click at [1214, 302] on button "Next" at bounding box center [1214, 307] width 18 height 43
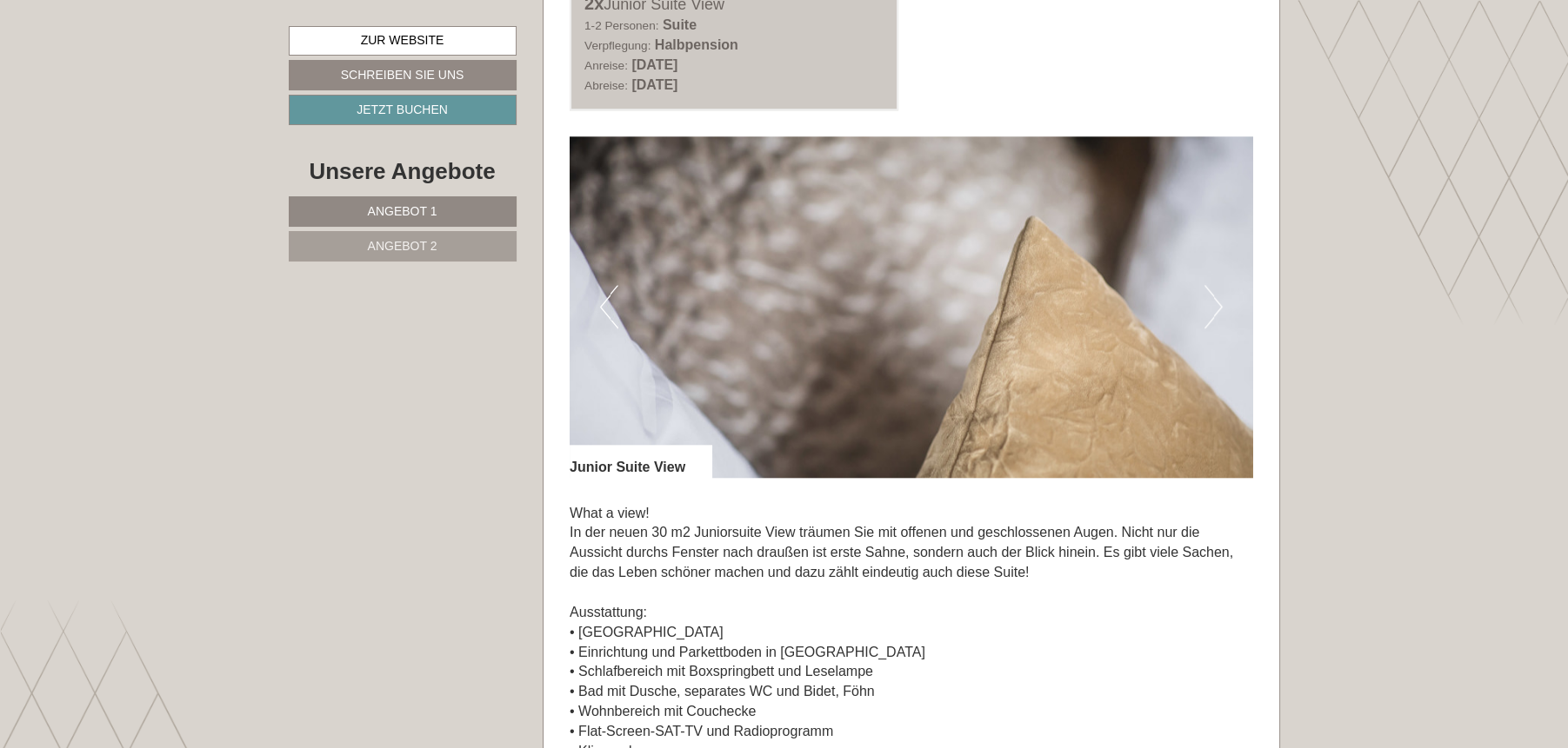
click at [1214, 302] on button "Next" at bounding box center [1214, 307] width 18 height 43
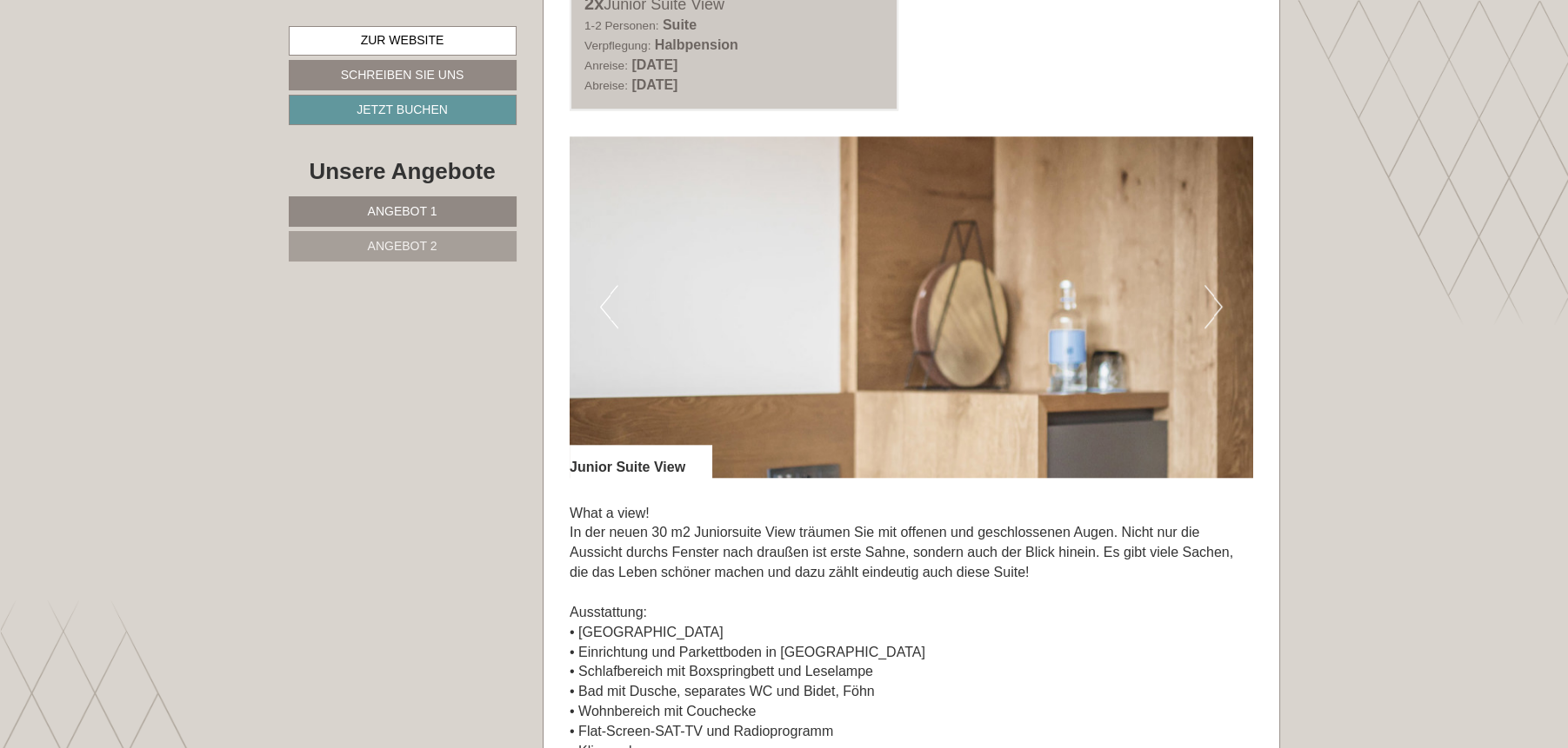
click at [1214, 302] on button "Next" at bounding box center [1214, 307] width 18 height 43
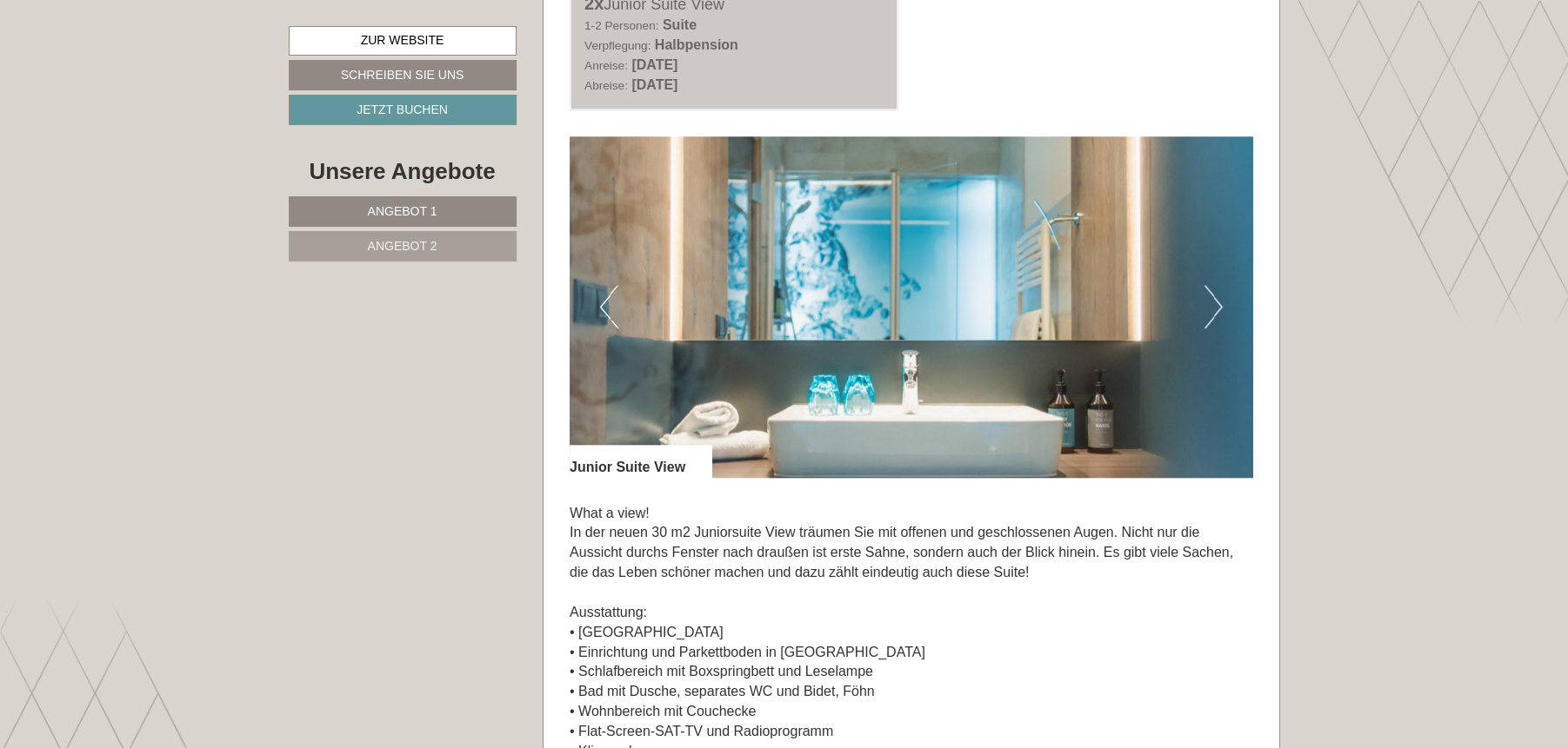
click at [1214, 302] on button "Next" at bounding box center [1214, 307] width 18 height 43
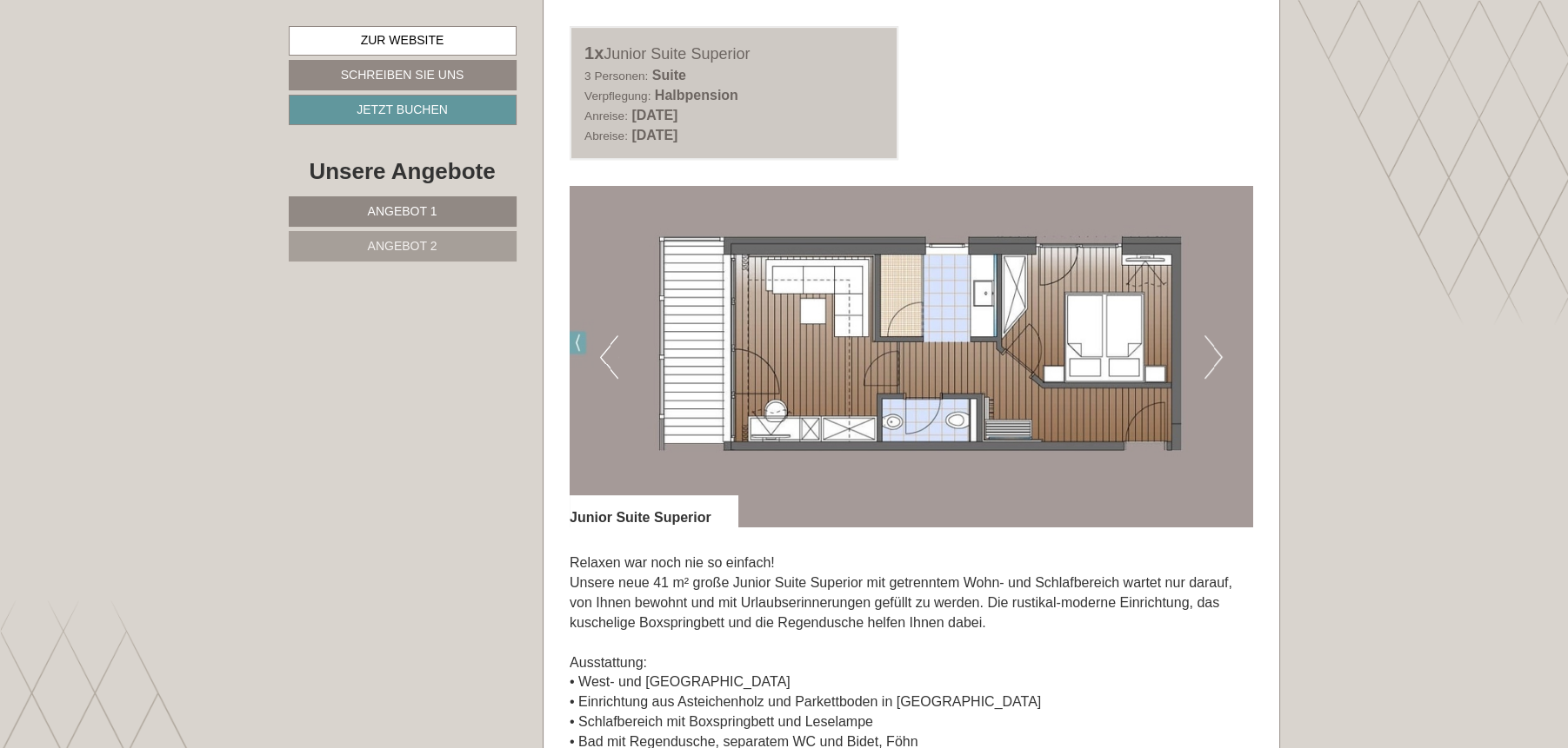
scroll to position [865, 0]
